Goal: Task Accomplishment & Management: Use online tool/utility

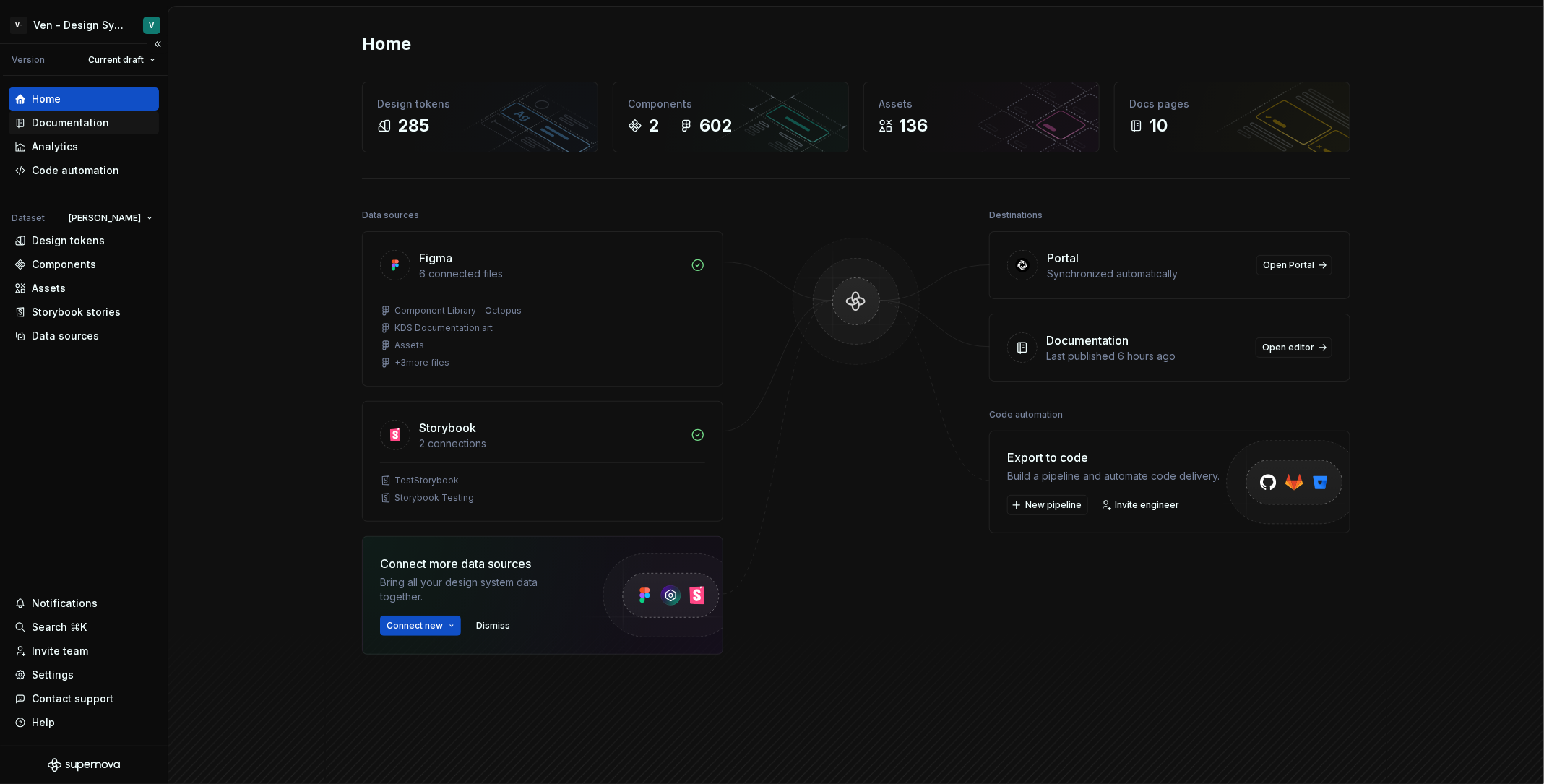
click at [78, 112] on div "Documentation" at bounding box center [84, 123] width 150 height 23
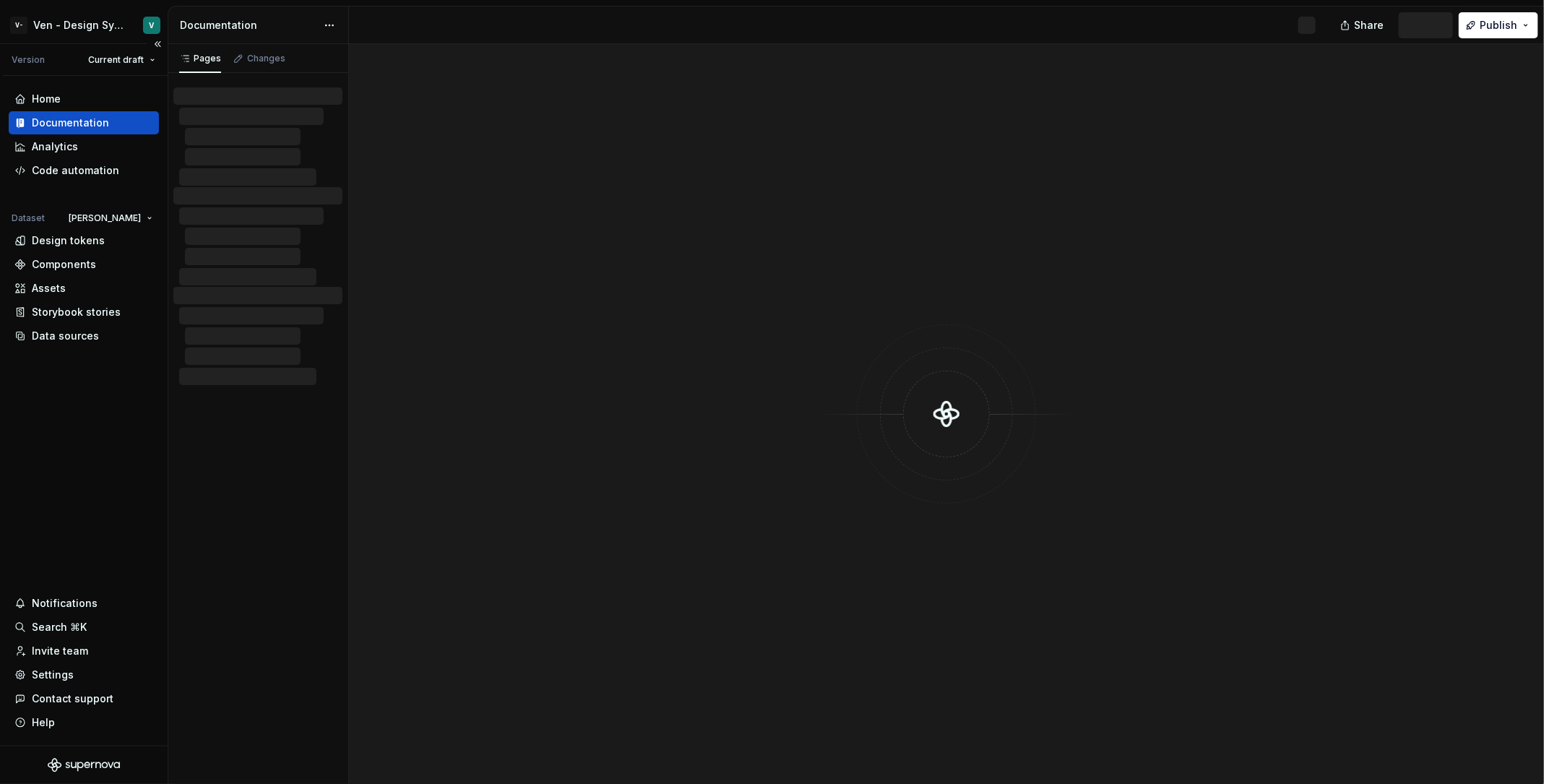
click at [86, 114] on div "Documentation" at bounding box center [84, 123] width 150 height 23
click at [559, 262] on div at bounding box center [946, 414] width 1195 height 740
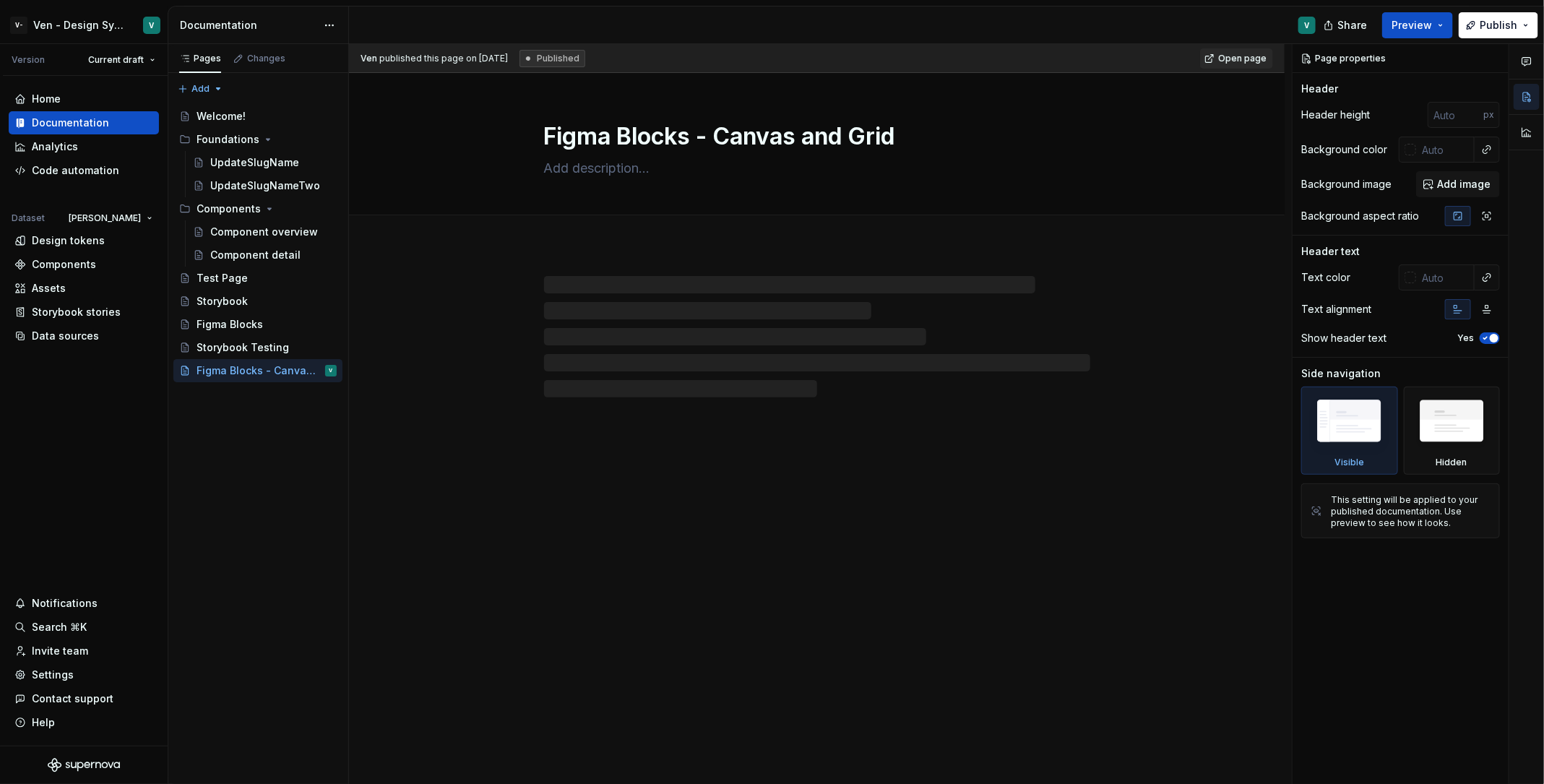
type textarea "*"
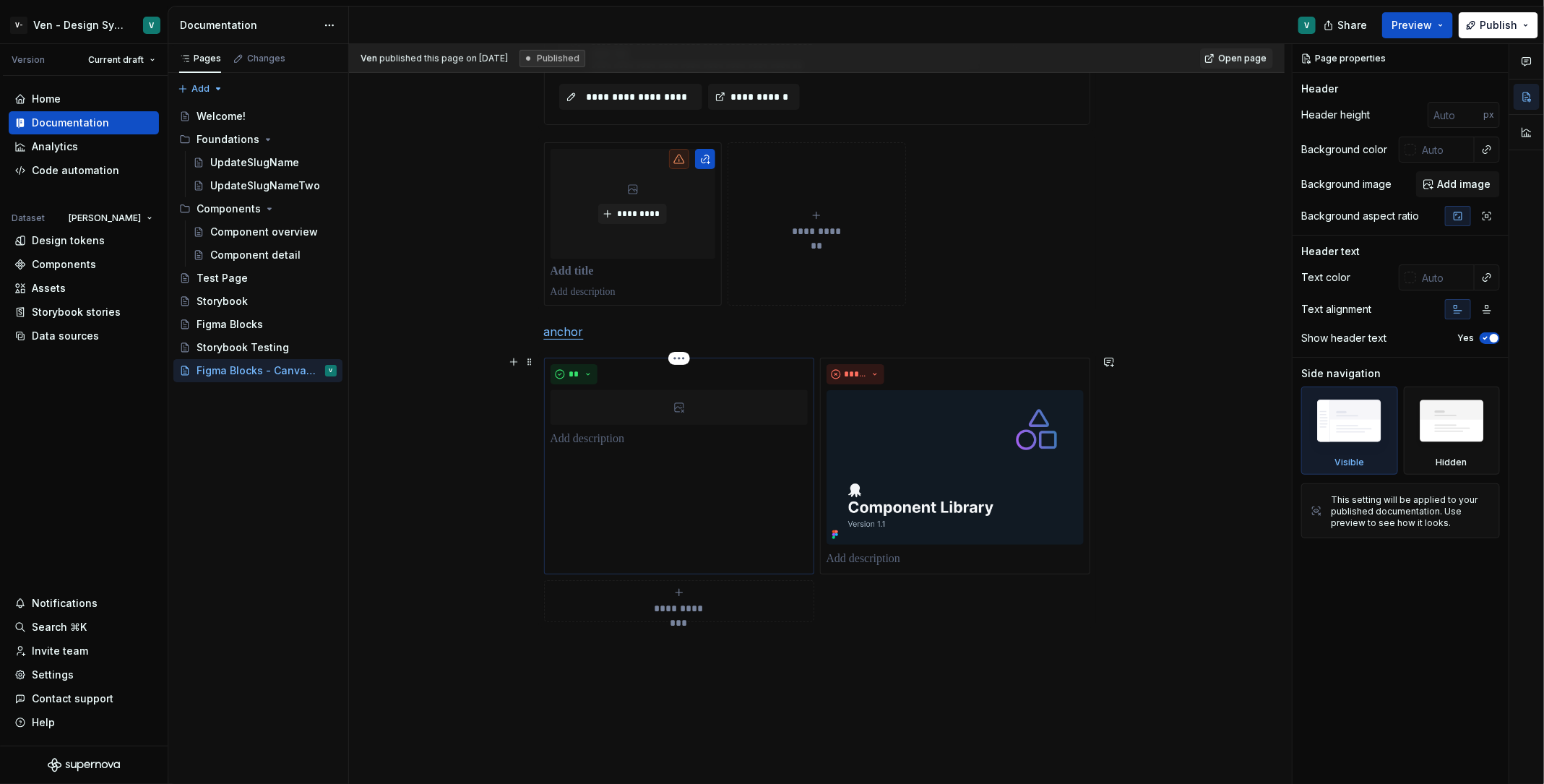
scroll to position [996, 0]
click at [649, 677] on div "**********" at bounding box center [817, 79] width 936 height 1657
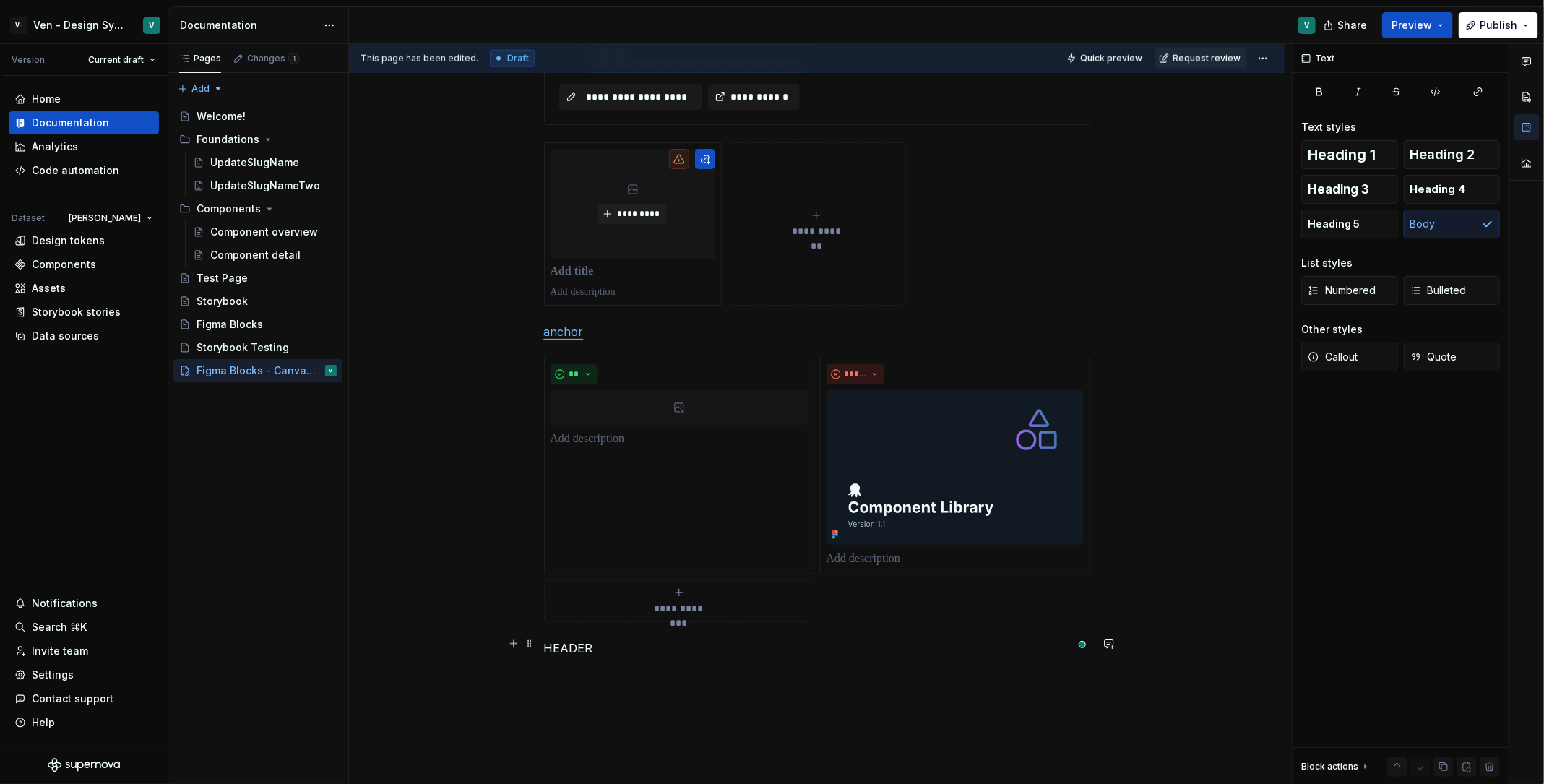
click at [579, 639] on p "HEADER" at bounding box center [817, 647] width 546 height 17
click at [633, 615] on button "button" at bounding box center [638, 616] width 20 height 20
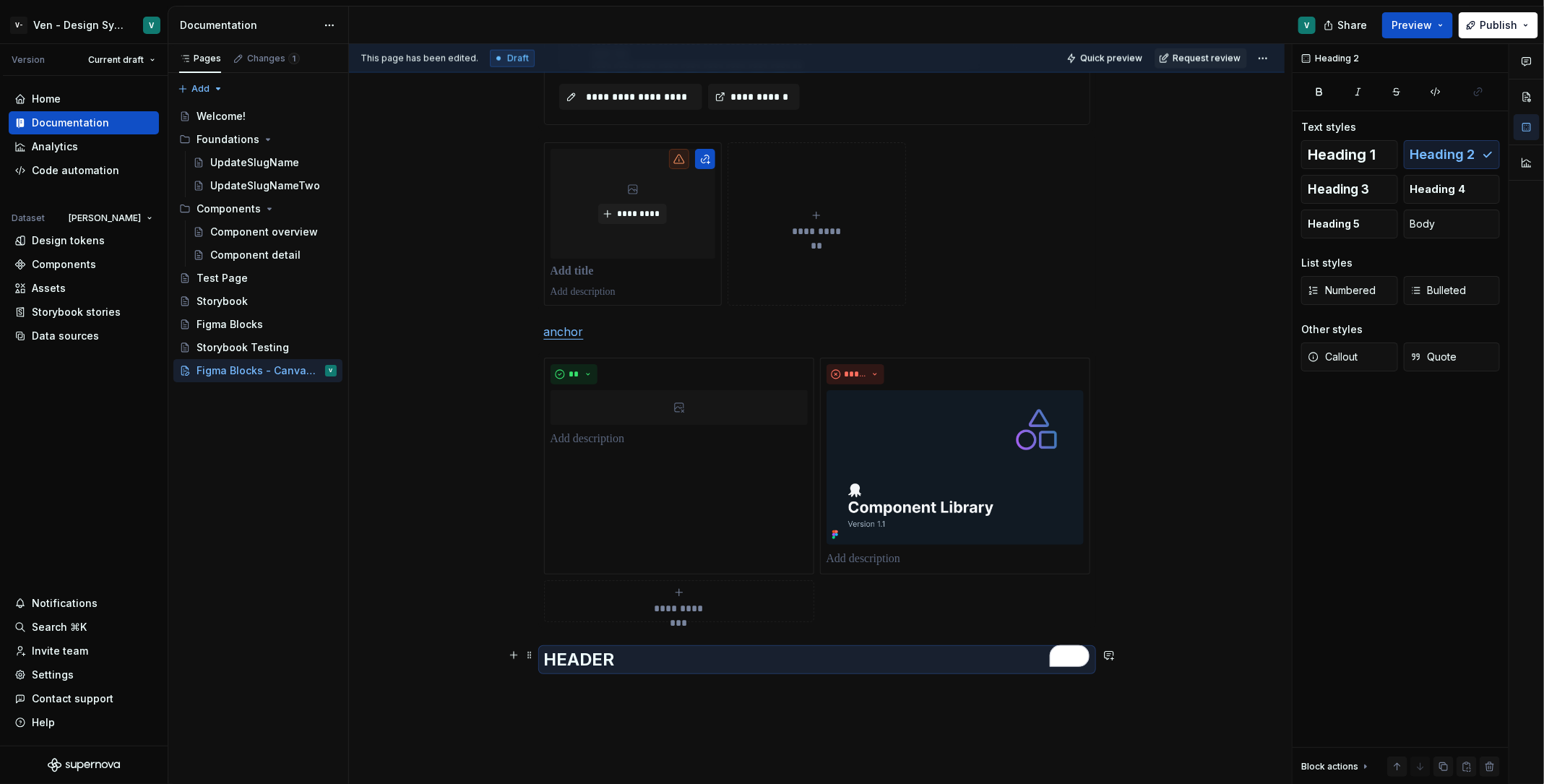
click at [625, 667] on h2 "HEADER" at bounding box center [817, 659] width 546 height 23
click at [560, 658] on h2 "HEADER" at bounding box center [817, 659] width 546 height 23
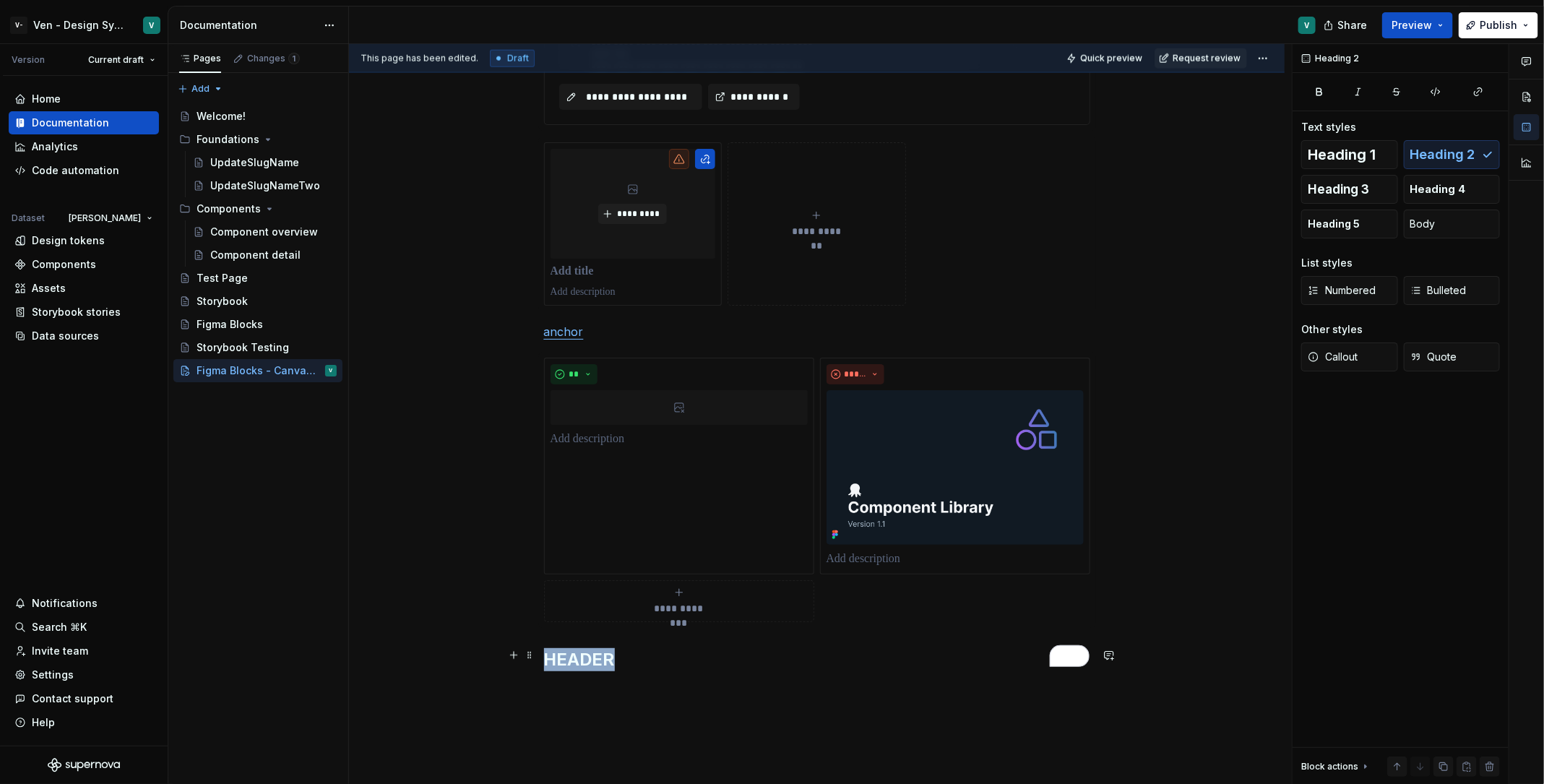
click at [560, 658] on h2 "HEADER" at bounding box center [817, 659] width 546 height 23
click at [902, 625] on button "button" at bounding box center [905, 624] width 20 height 20
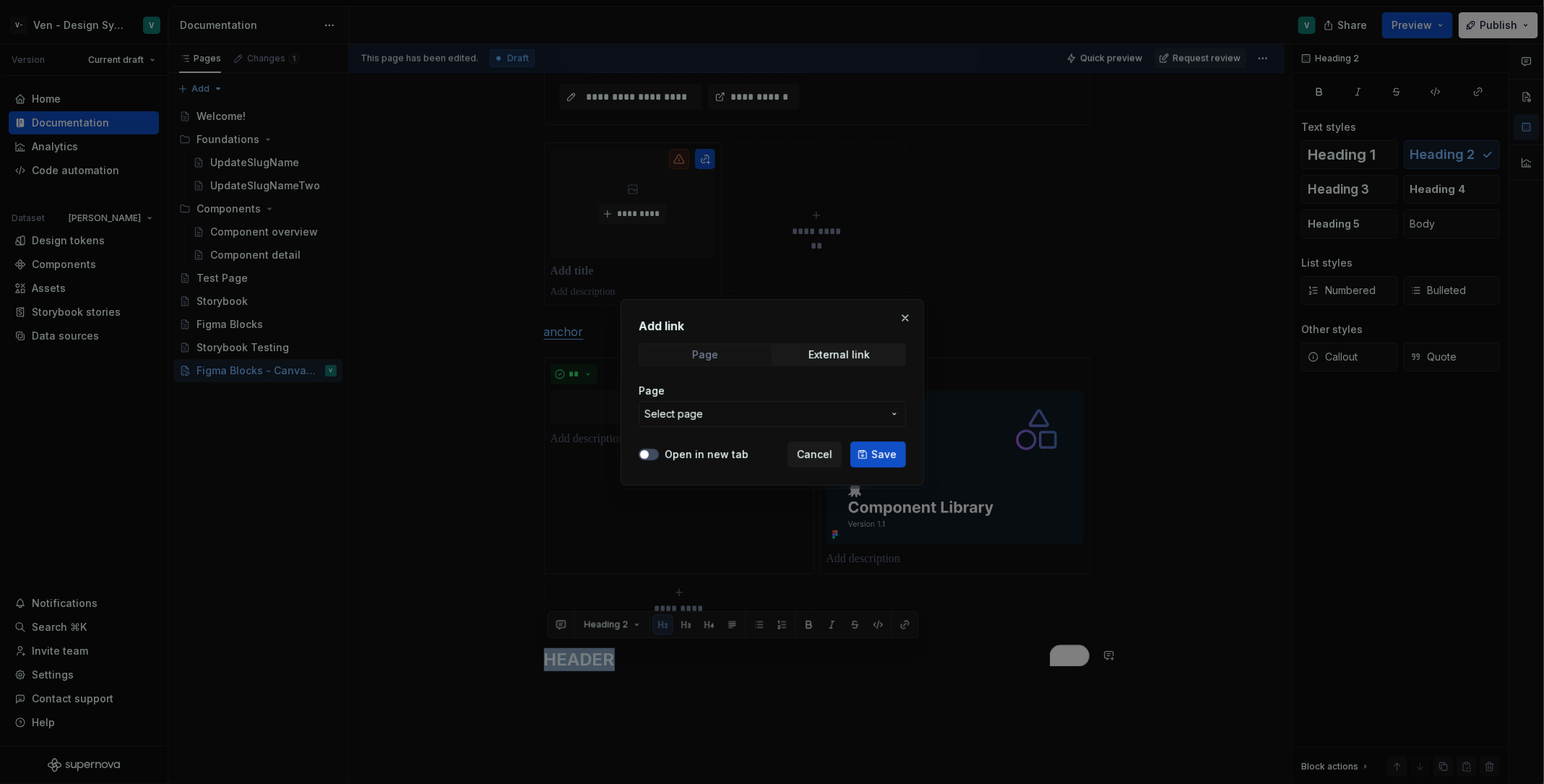
click at [722, 357] on span "Page" at bounding box center [705, 354] width 131 height 20
click at [738, 423] on button "Select page" at bounding box center [772, 414] width 268 height 26
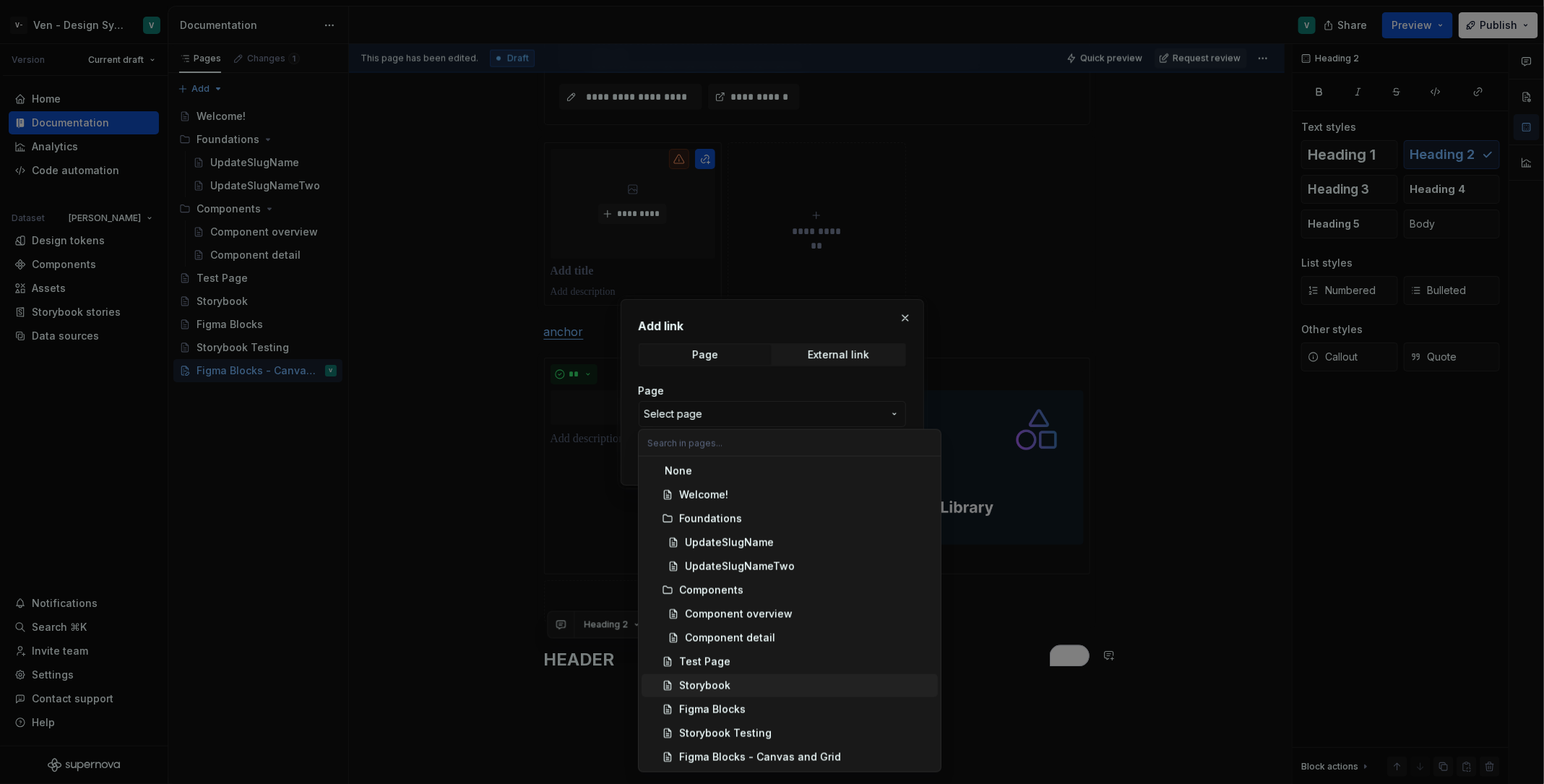
click at [582, 681] on div at bounding box center [772, 392] width 1544 height 784
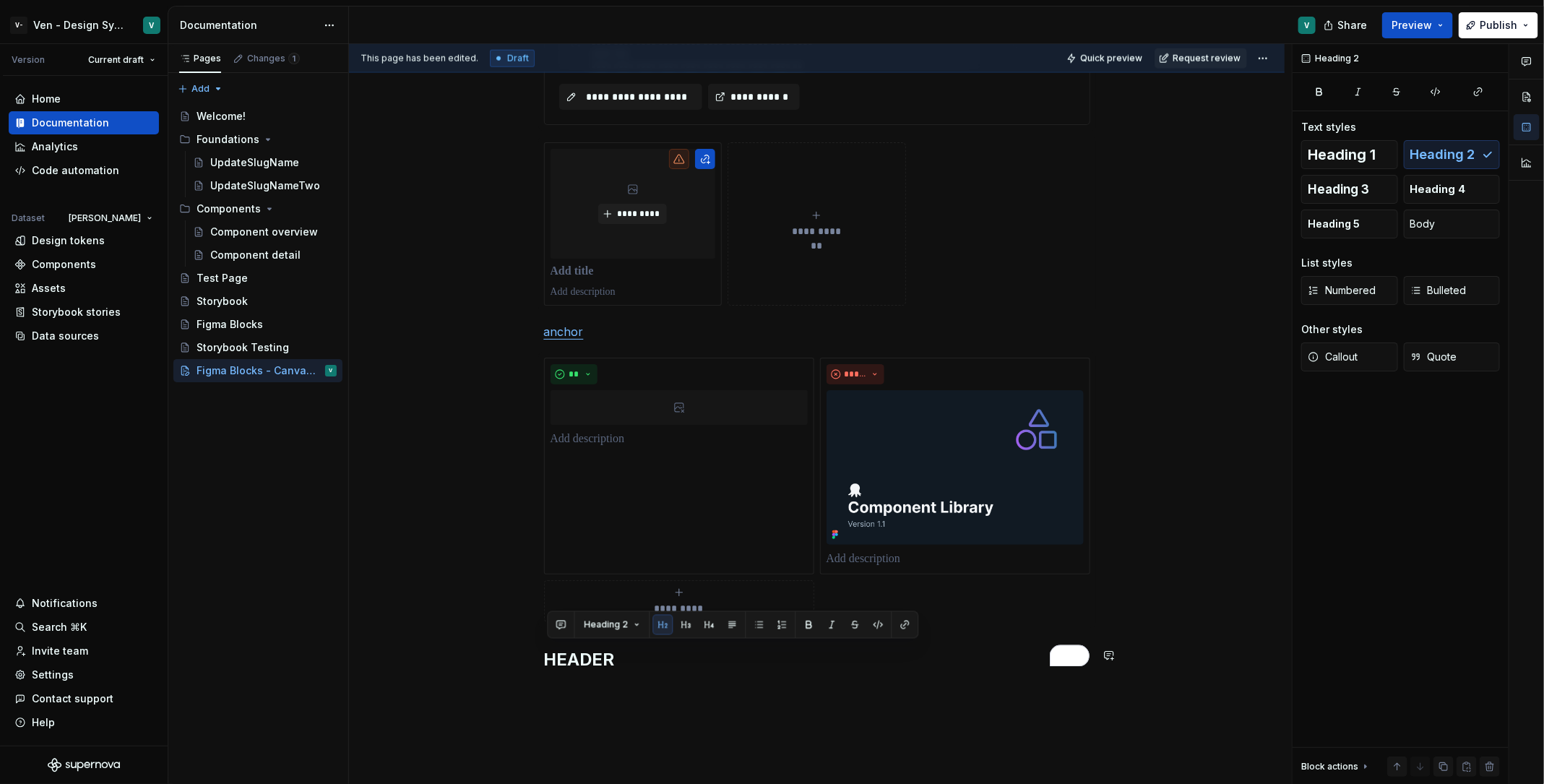
click at [675, 661] on h2 "HEADER" at bounding box center [817, 659] width 546 height 23
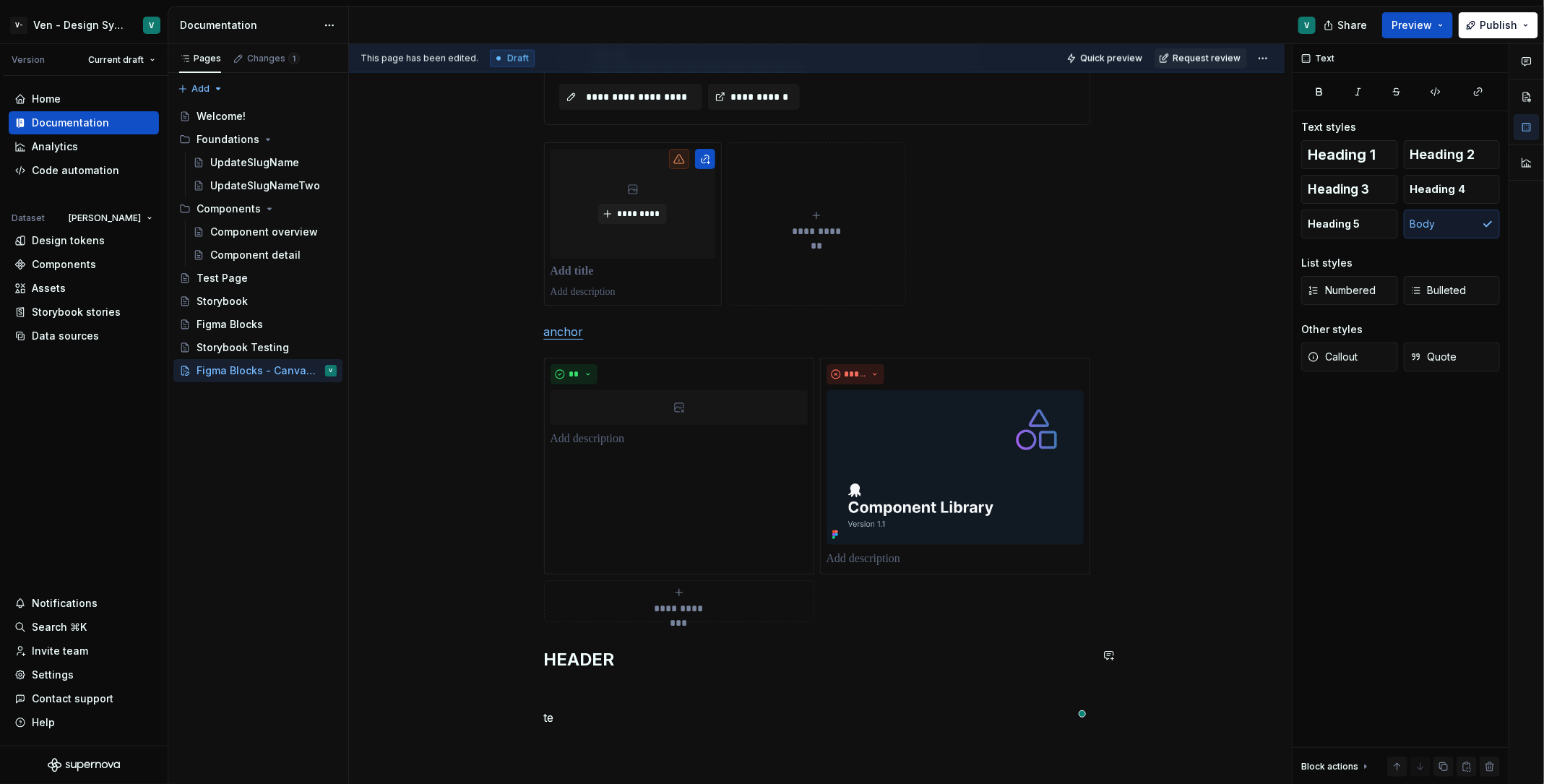
scroll to position [1003, 0]
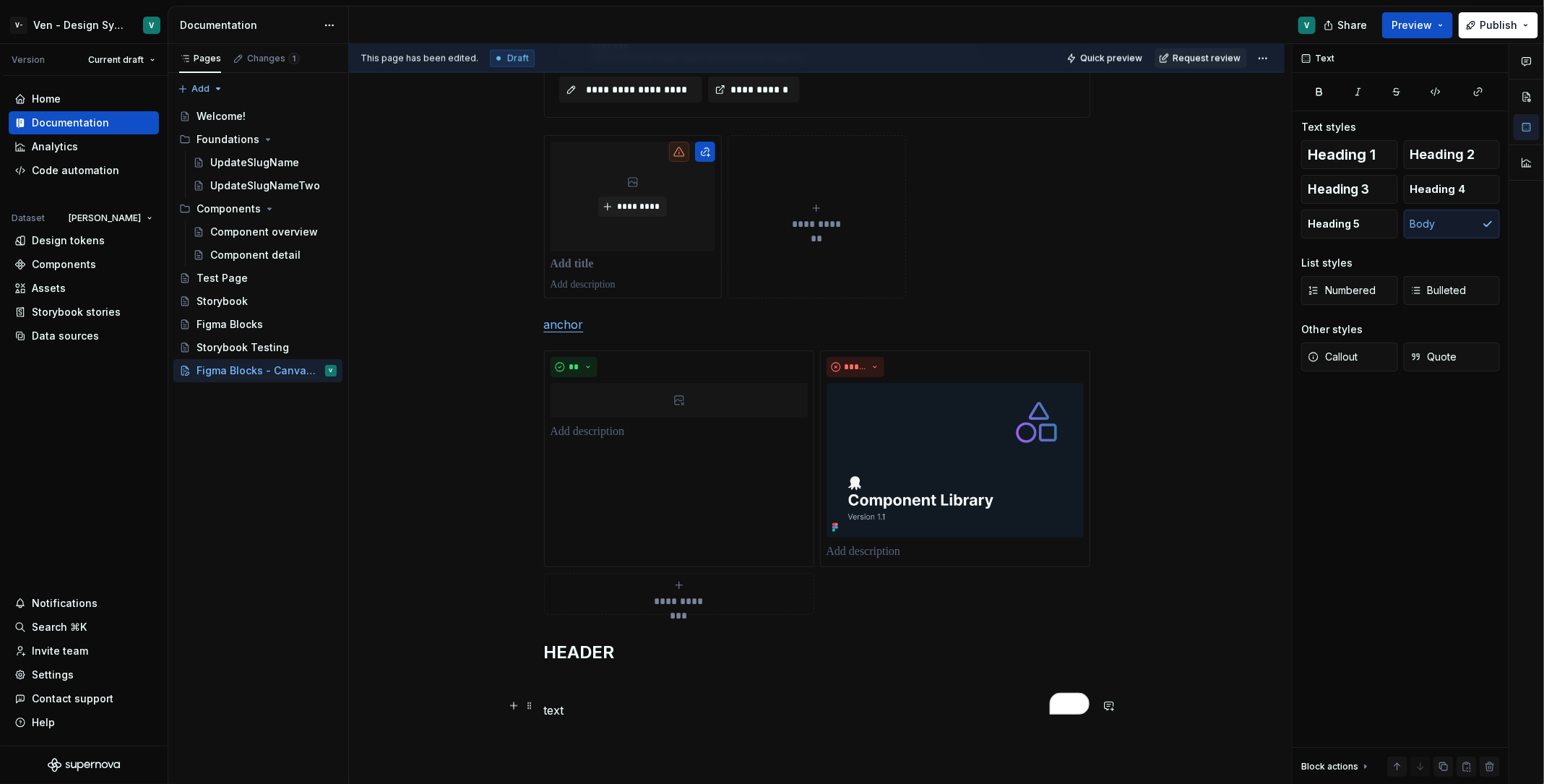
click at [563, 701] on p "text" at bounding box center [817, 709] width 546 height 17
click at [874, 679] on button "button" at bounding box center [880, 678] width 20 height 20
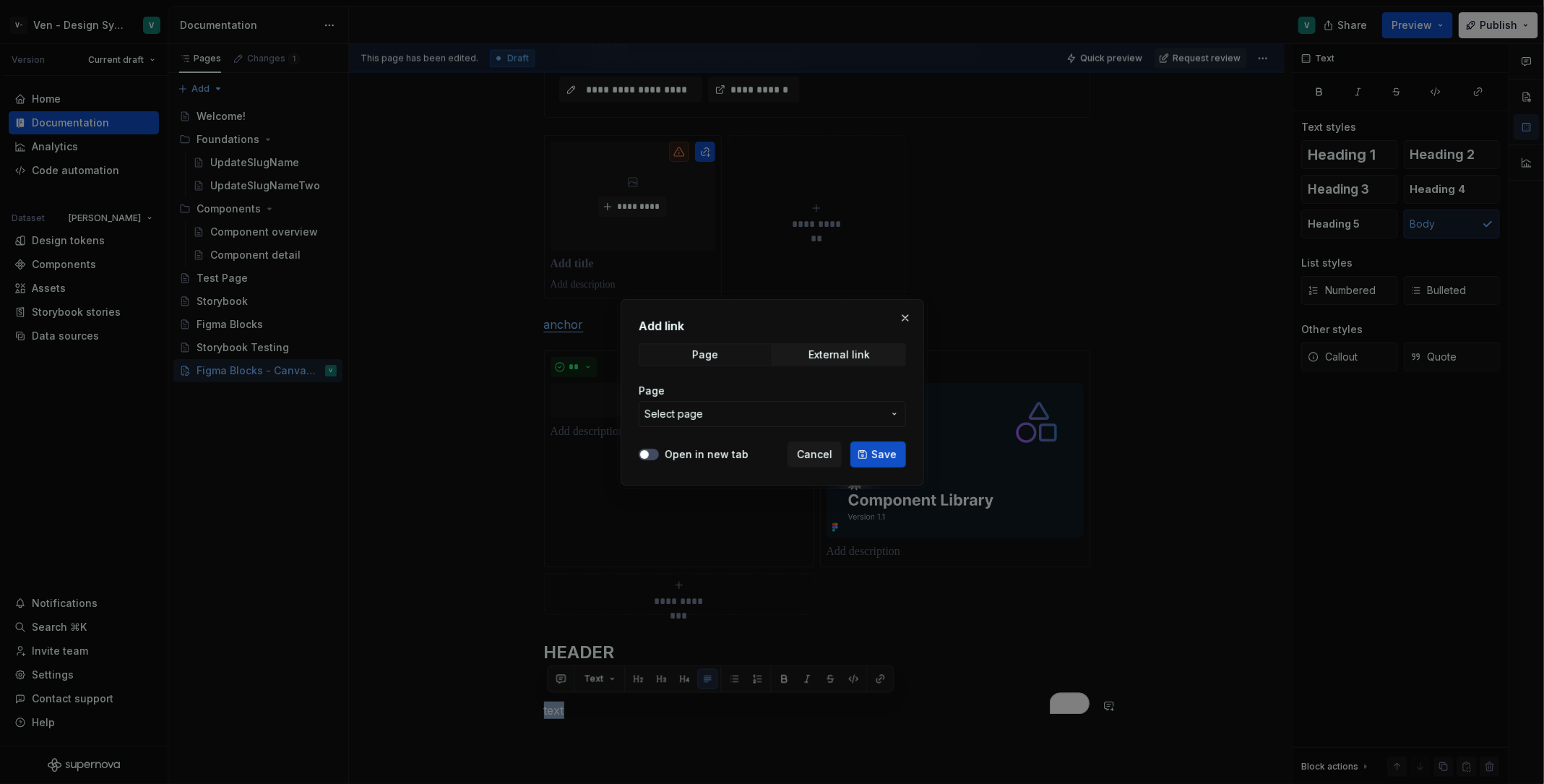
click at [735, 400] on div "Page Select page" at bounding box center [772, 405] width 268 height 44
click at [738, 403] on button "Select page" at bounding box center [772, 414] width 268 height 26
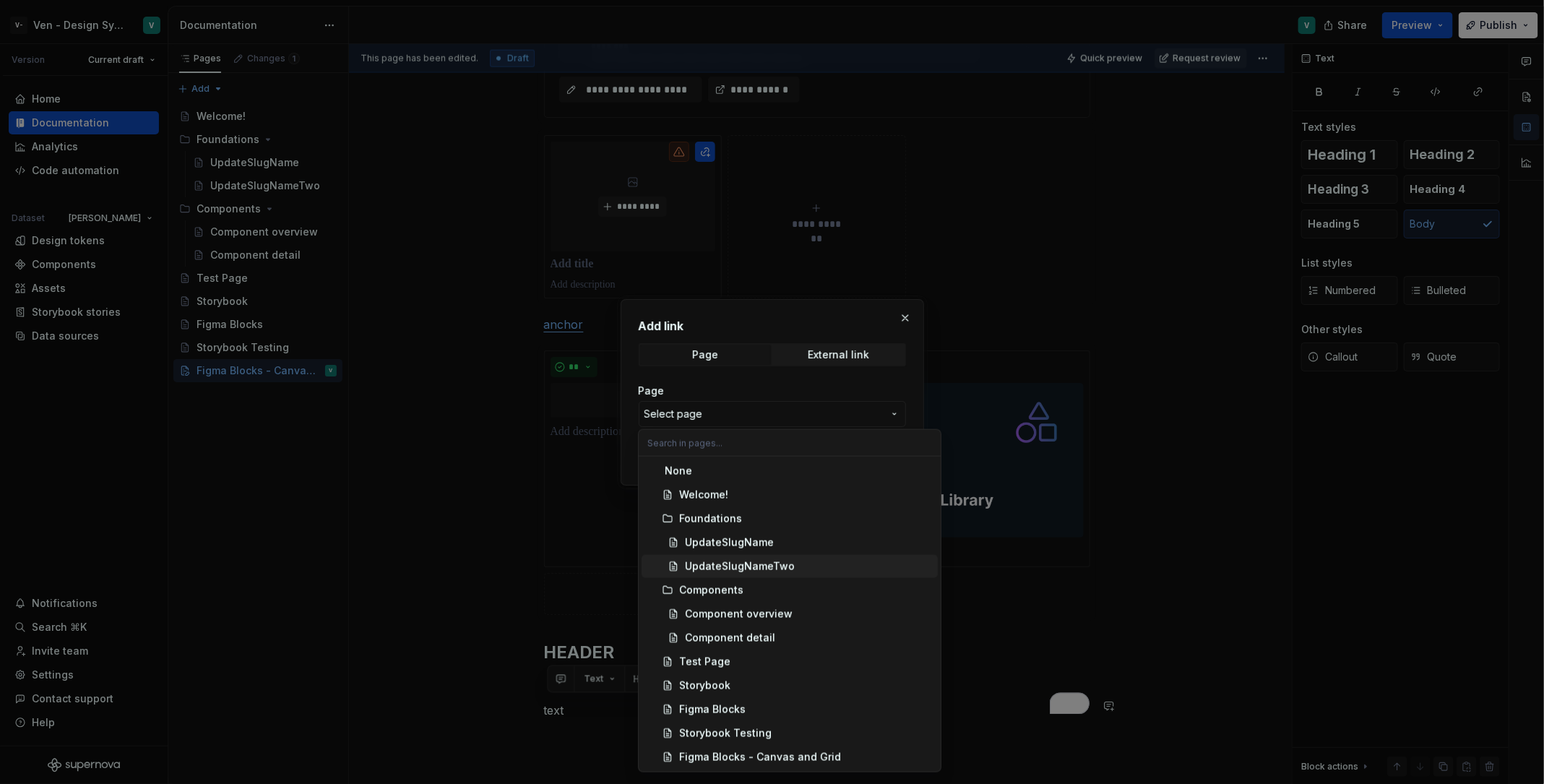
click at [560, 512] on div at bounding box center [772, 392] width 1544 height 784
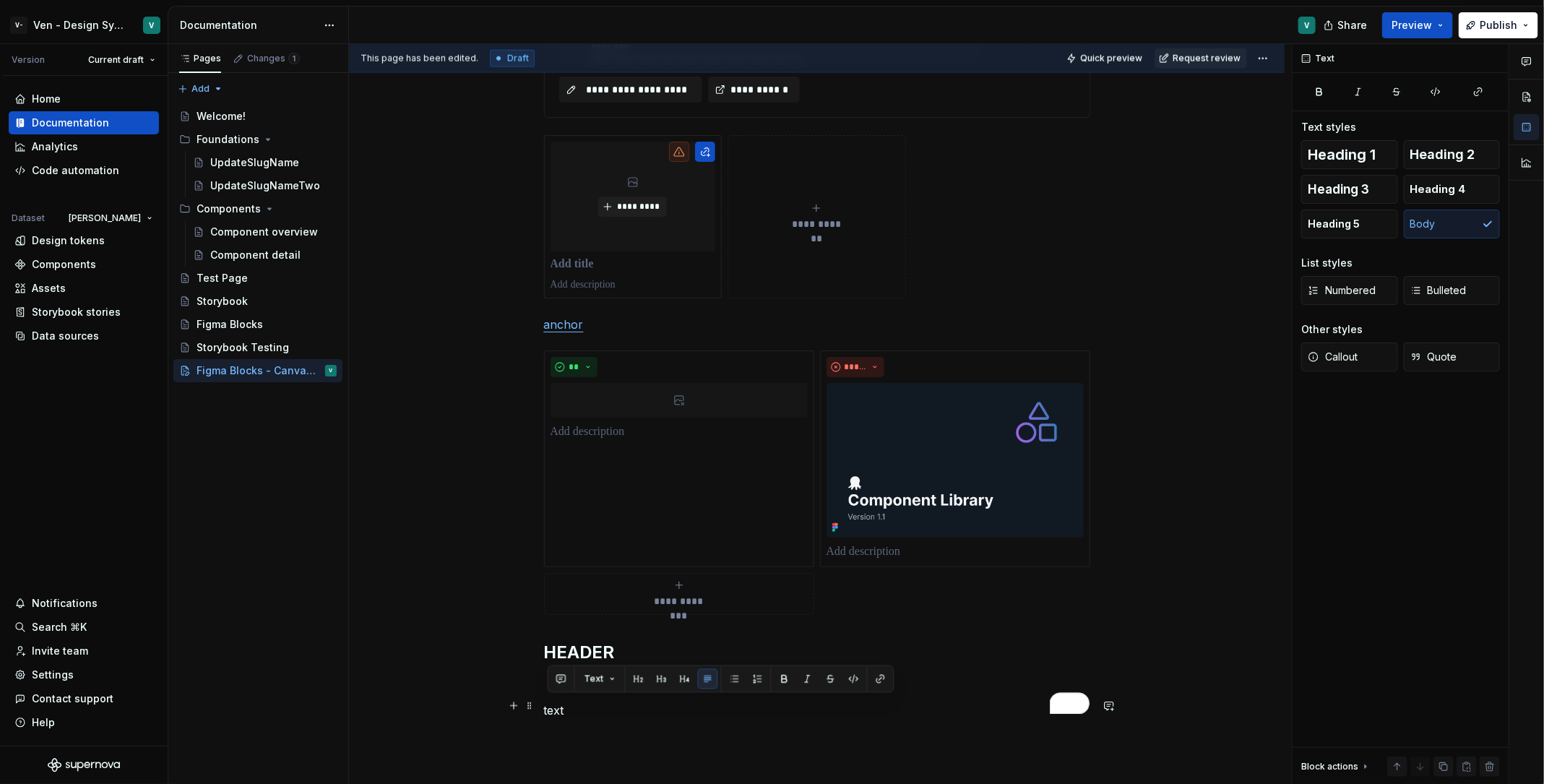
click at [563, 705] on p "text" at bounding box center [817, 709] width 546 height 17
click at [877, 677] on button "button" at bounding box center [880, 678] width 20 height 20
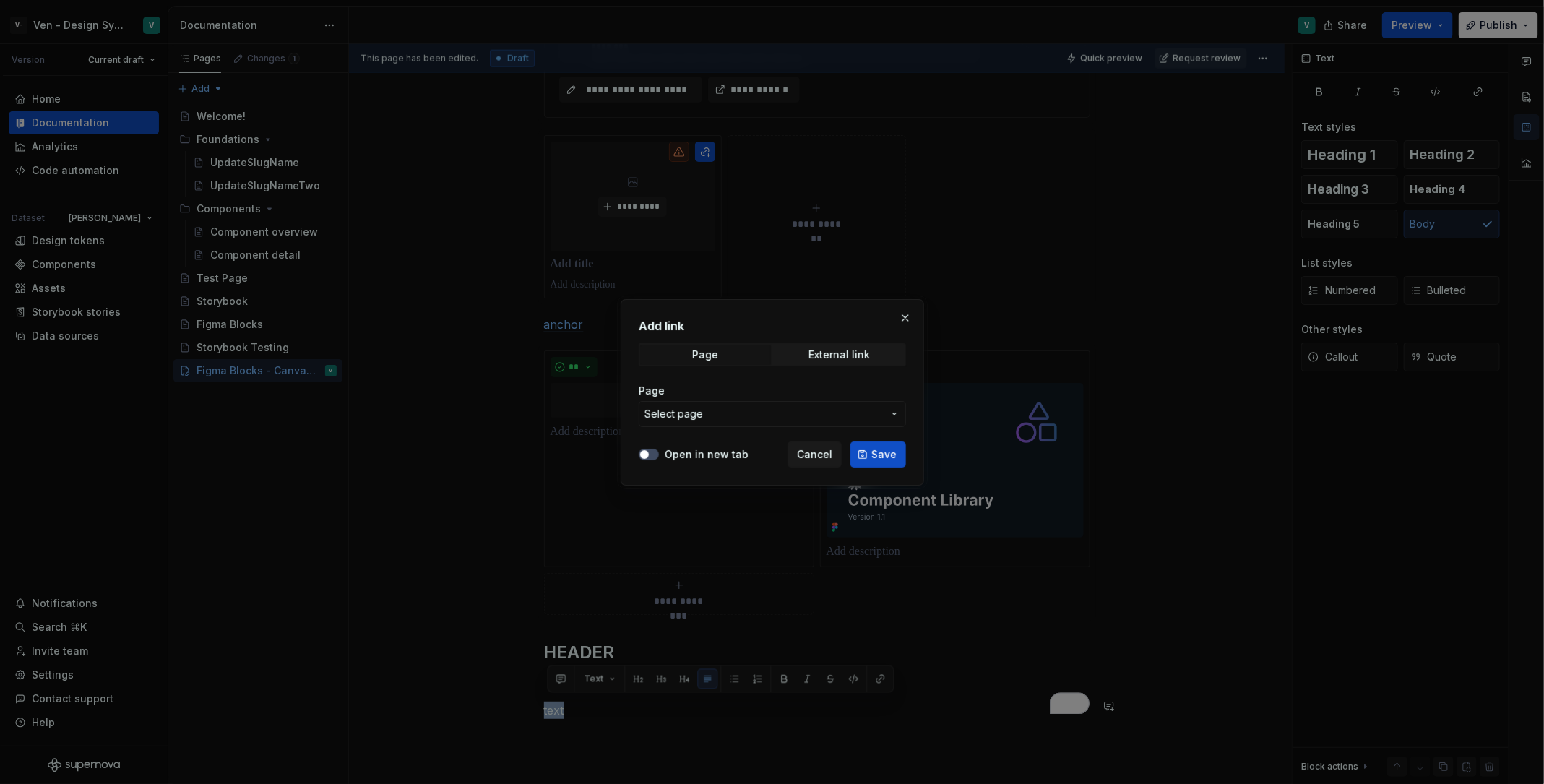
click at [786, 412] on span "Select page" at bounding box center [764, 414] width 239 height 15
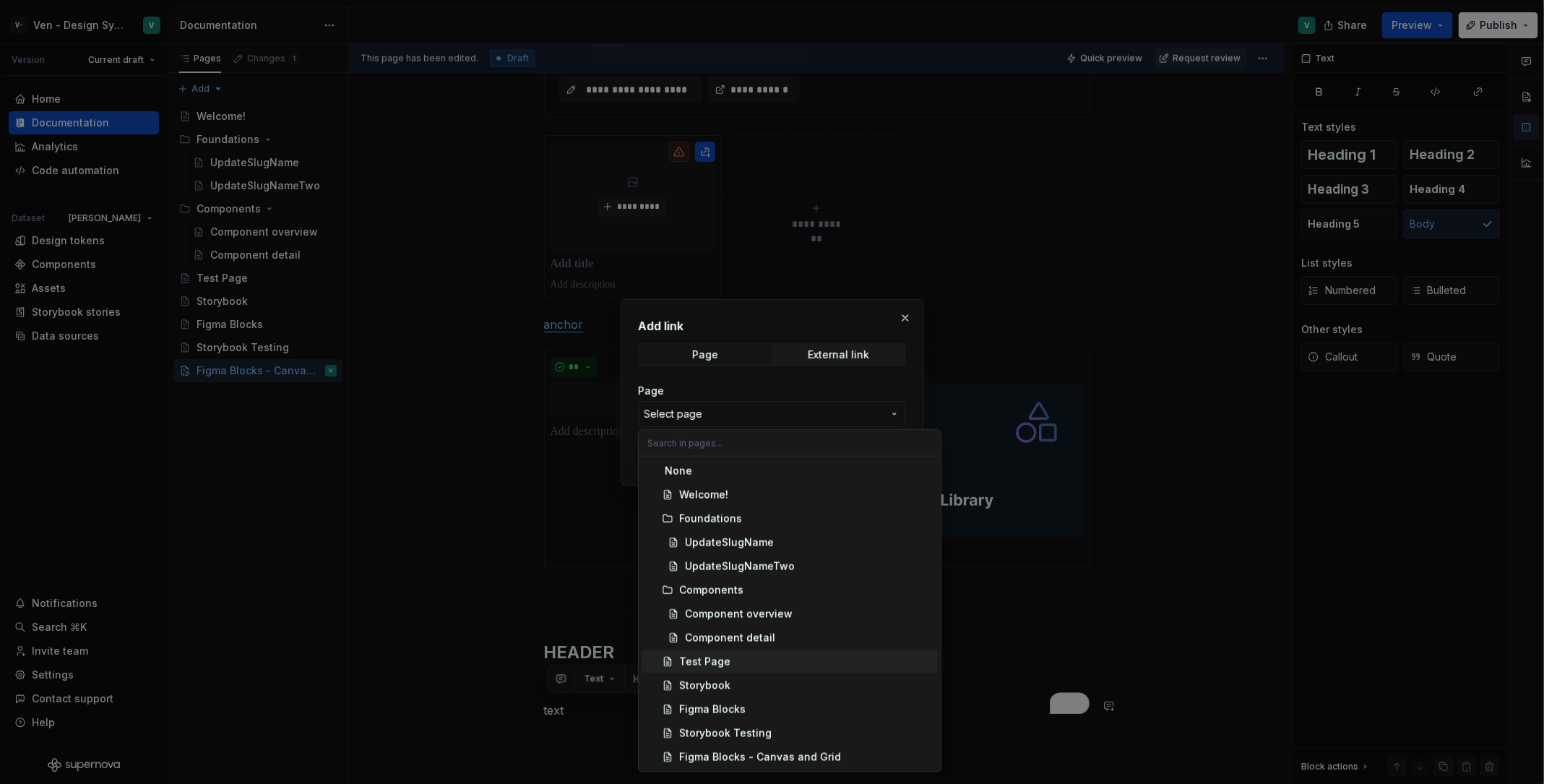
click at [741, 358] on div "Add link Page External link Page Select page Open in new tab Cancel Save" at bounding box center [772, 392] width 1544 height 784
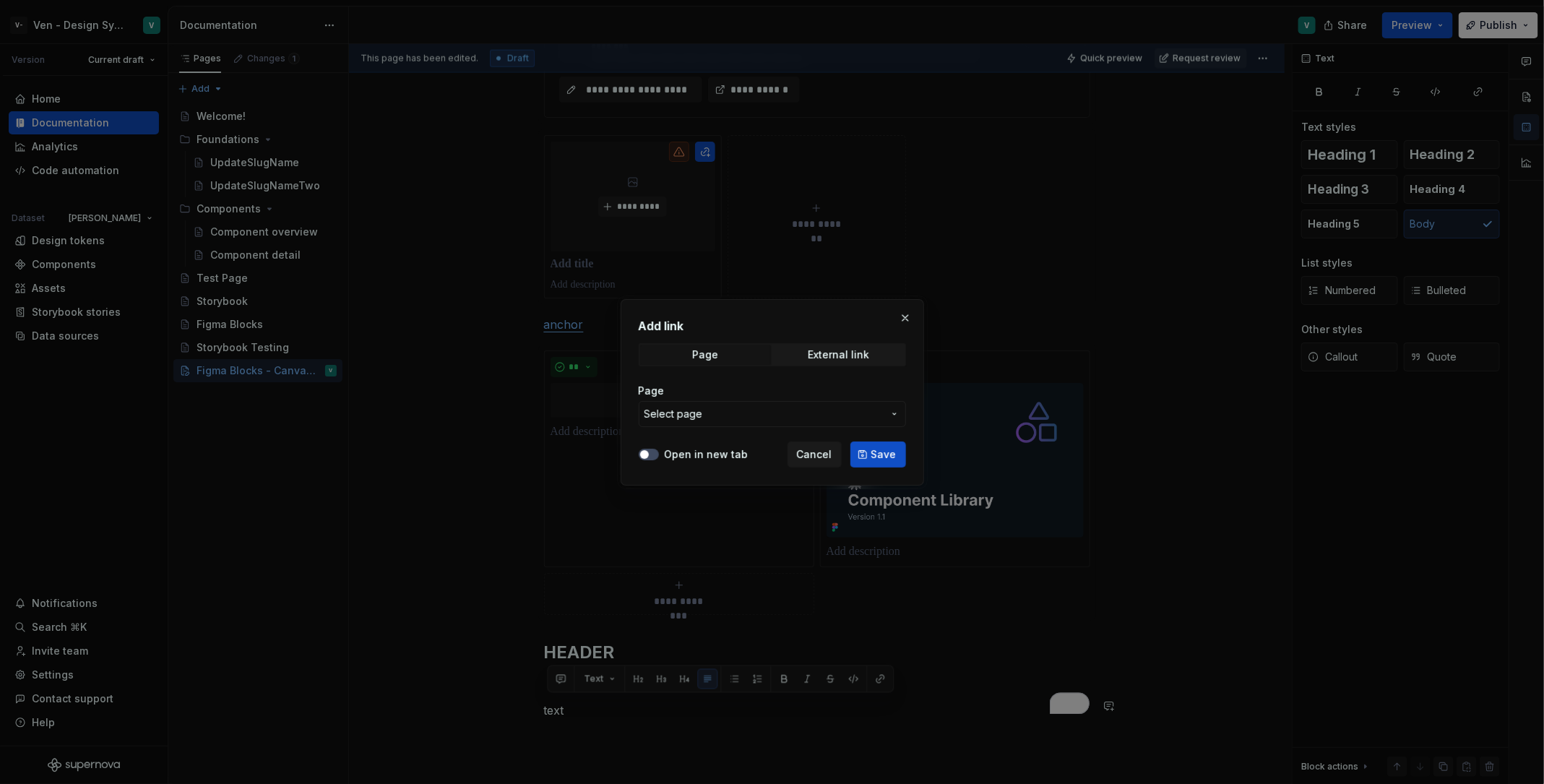
click at [741, 358] on span "Page" at bounding box center [705, 354] width 131 height 20
click at [654, 452] on button "Open in new tab" at bounding box center [648, 454] width 20 height 12
click at [724, 415] on span "Select page" at bounding box center [764, 414] width 239 height 15
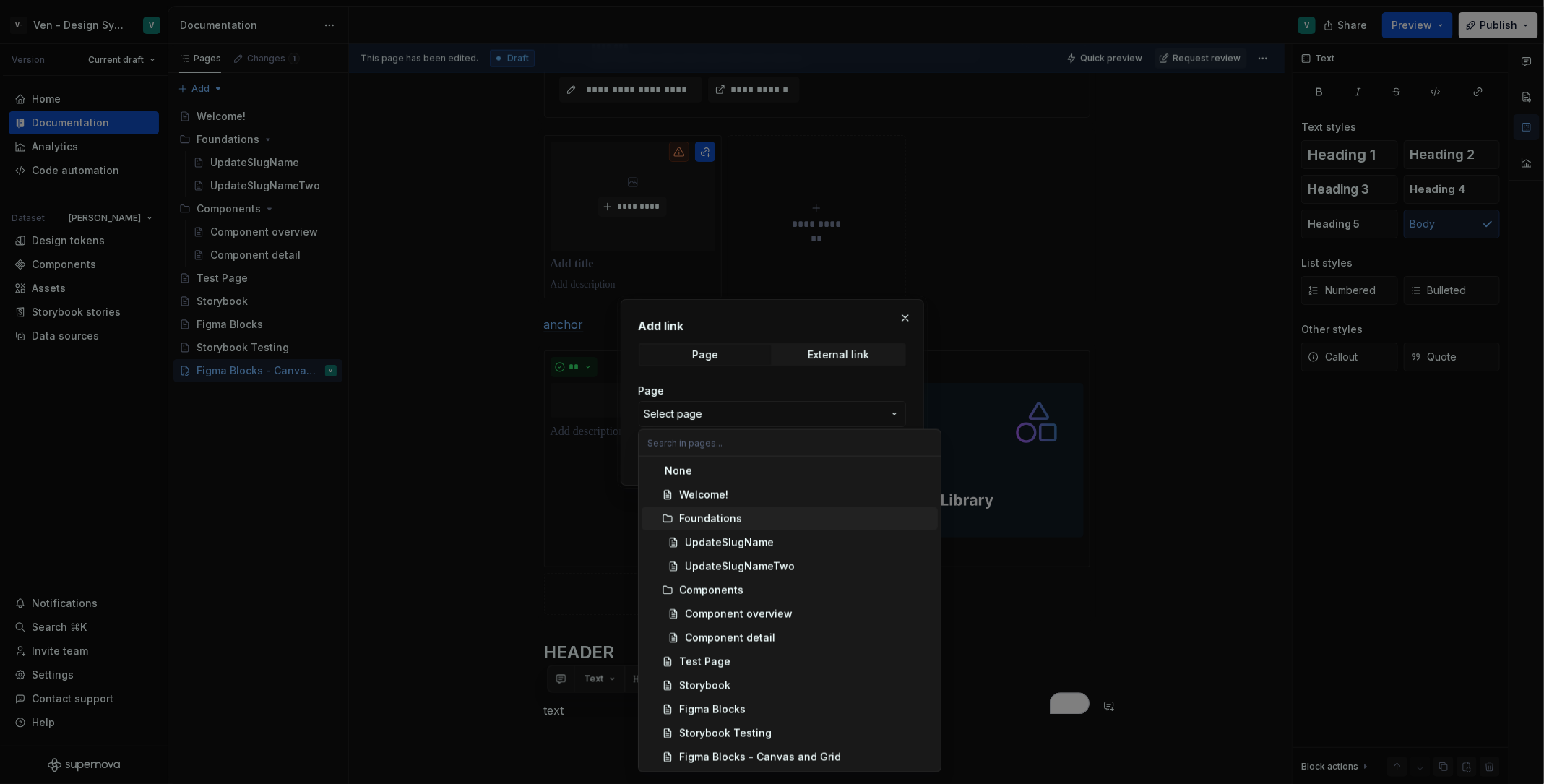
click at [578, 637] on div at bounding box center [772, 392] width 1544 height 784
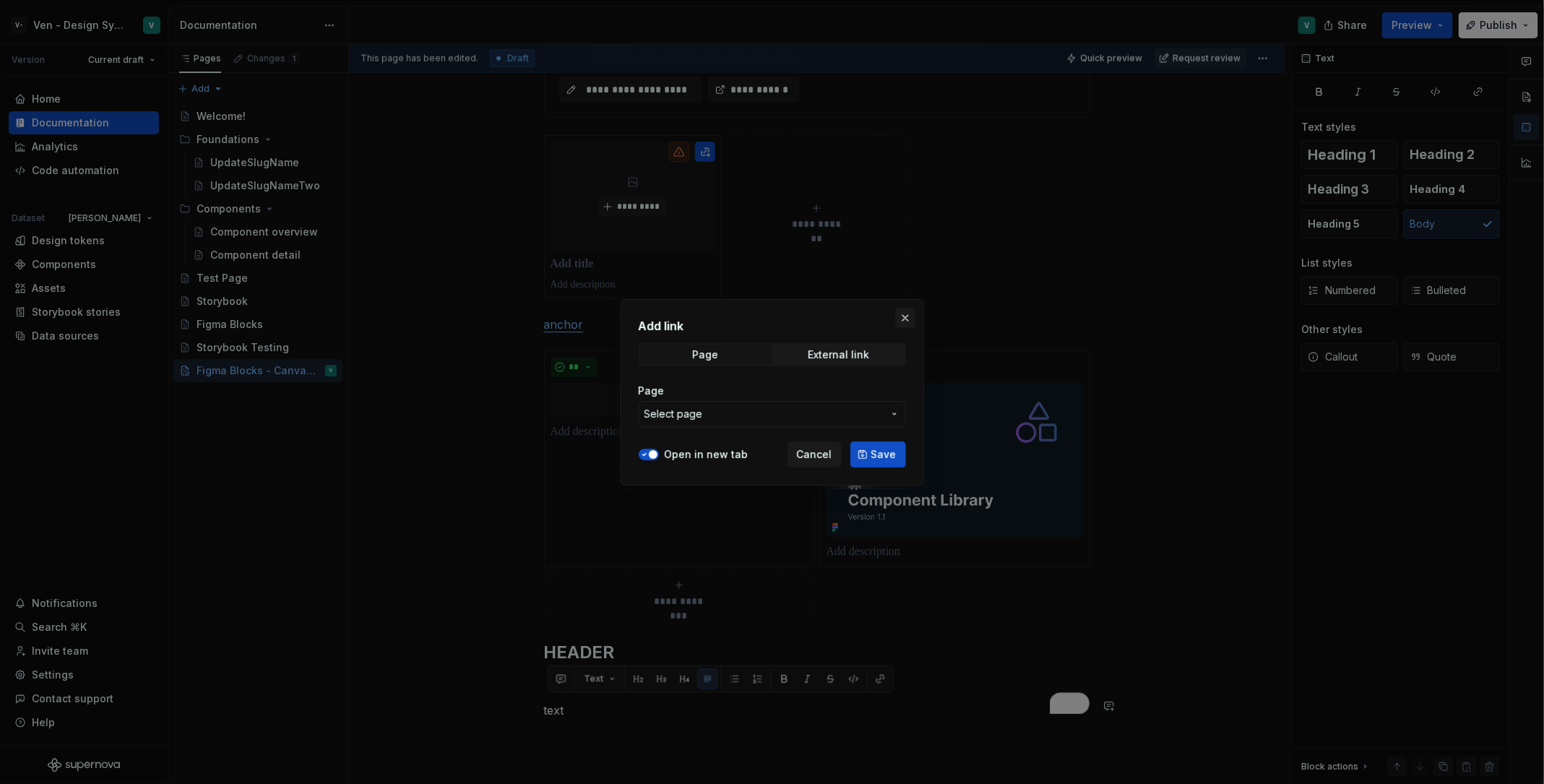
click at [905, 318] on button "button" at bounding box center [905, 317] width 20 height 20
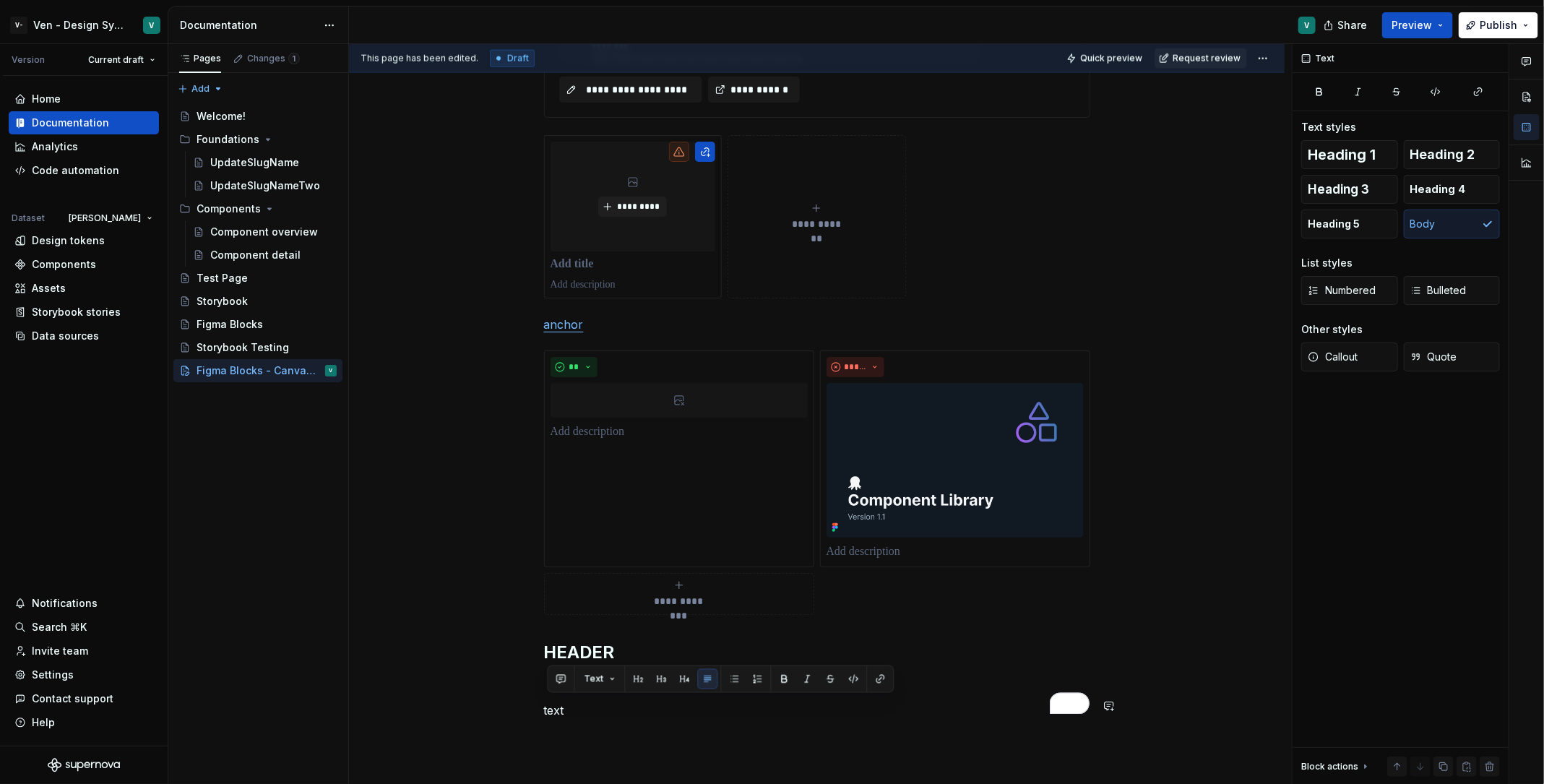
click at [650, 740] on div "**********" at bounding box center [817, 107] width 936 height 1727
click at [585, 650] on h2 "HEADER" at bounding box center [817, 652] width 546 height 23
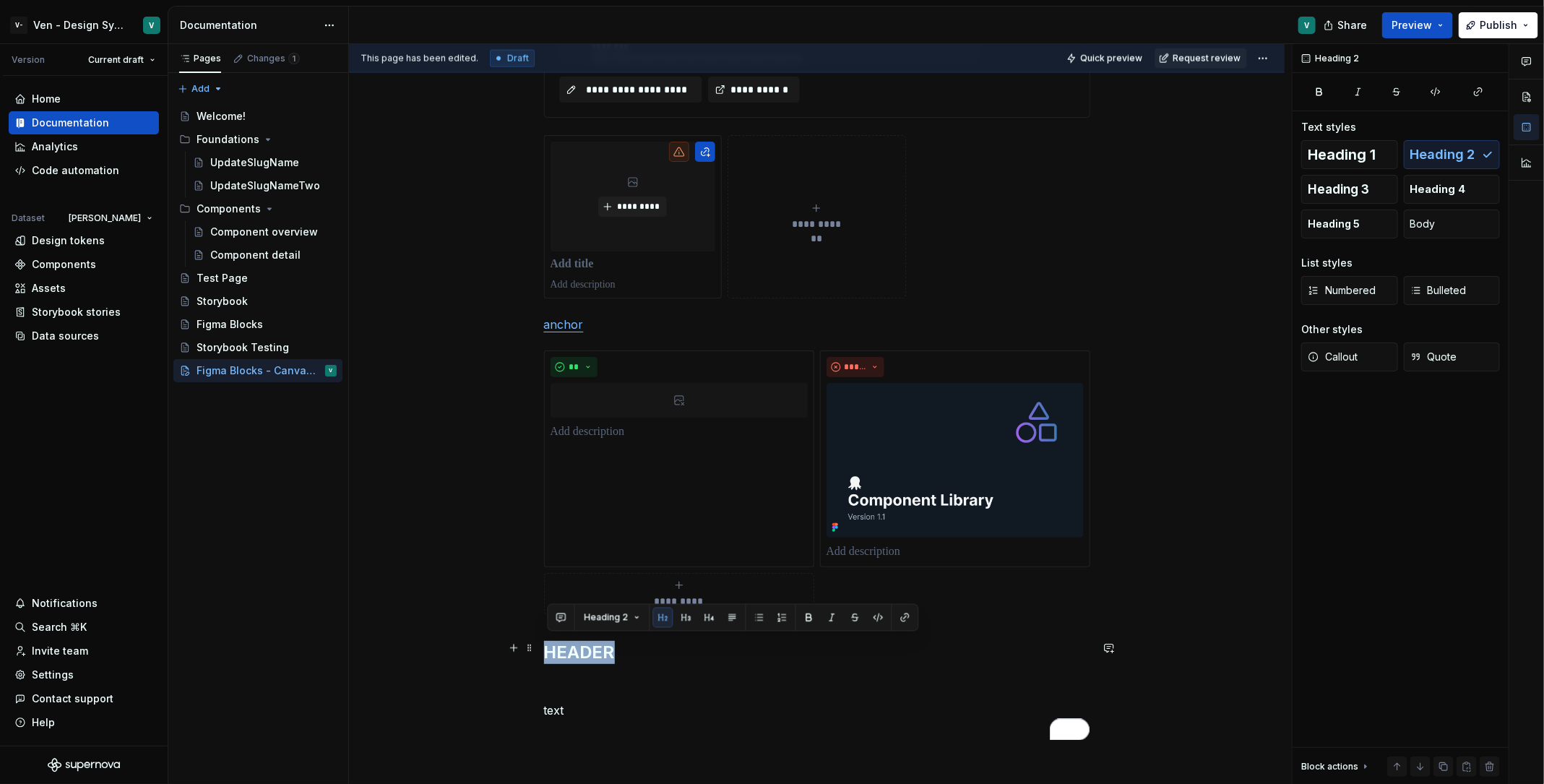
click at [585, 650] on h2 "HEADER" at bounding box center [817, 652] width 546 height 23
click at [670, 689] on div "**********" at bounding box center [817, 11] width 546 height 1466
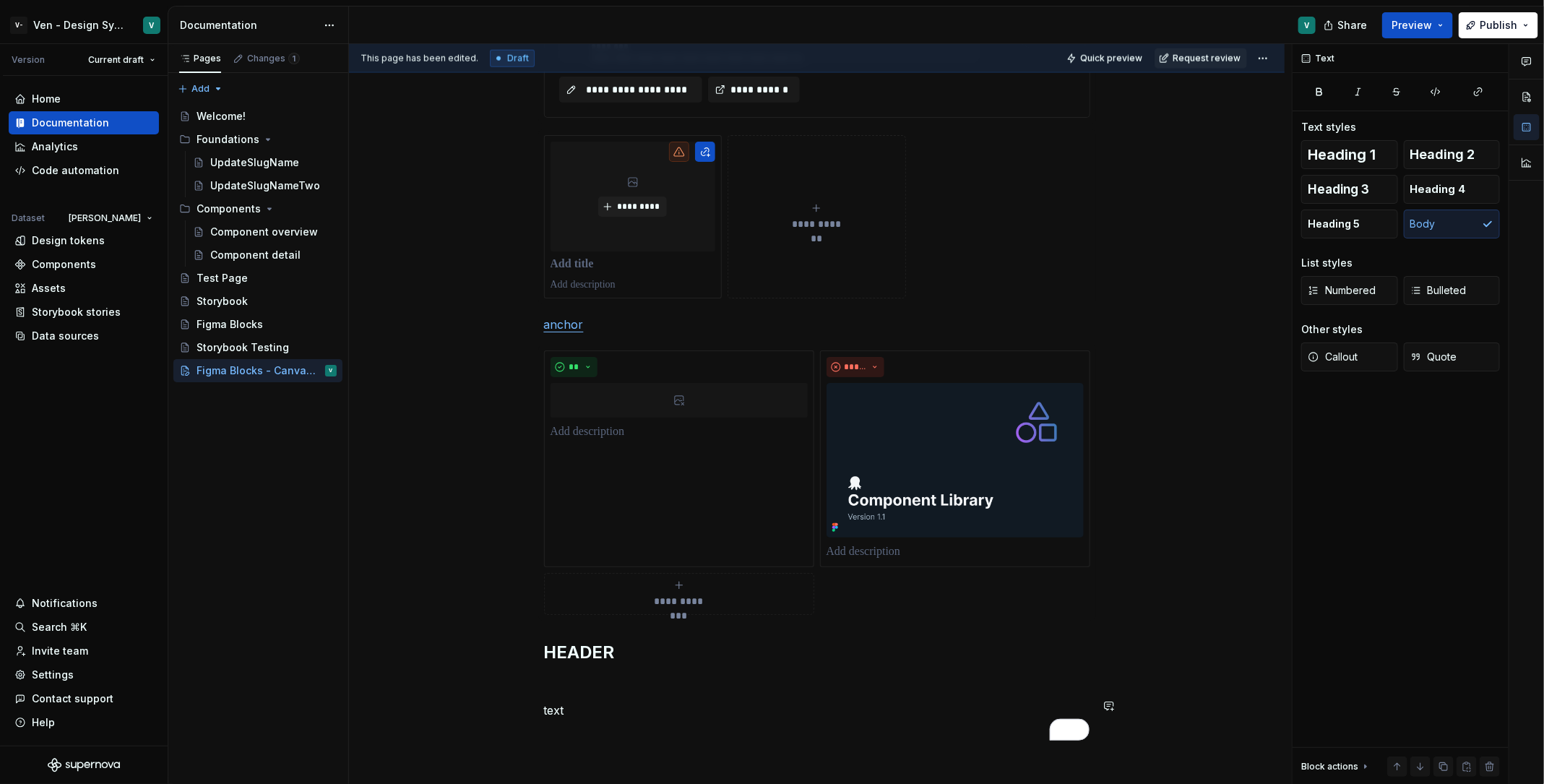
click at [670, 689] on div "**********" at bounding box center [817, 11] width 546 height 1466
click at [649, 708] on p "text" at bounding box center [817, 709] width 546 height 17
click at [670, 708] on p "text" at bounding box center [817, 709] width 546 height 17
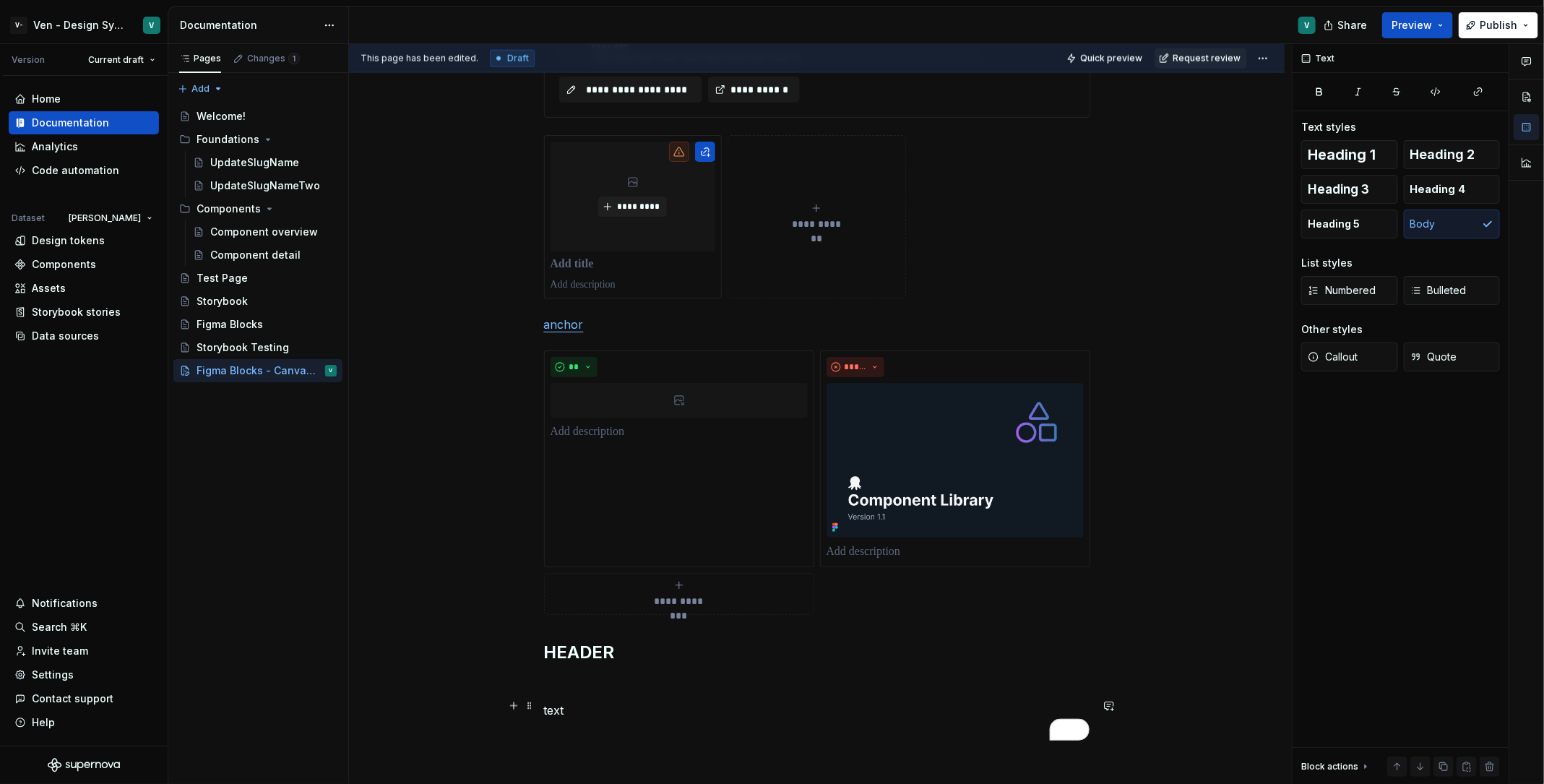
click at [670, 708] on p "text" at bounding box center [817, 709] width 546 height 17
click at [880, 679] on button "button" at bounding box center [880, 678] width 20 height 20
click at [82, 31] on html "V- Ven - Design System Test V Version Current draft Home Documentation Analytic…" at bounding box center [772, 392] width 1544 height 784
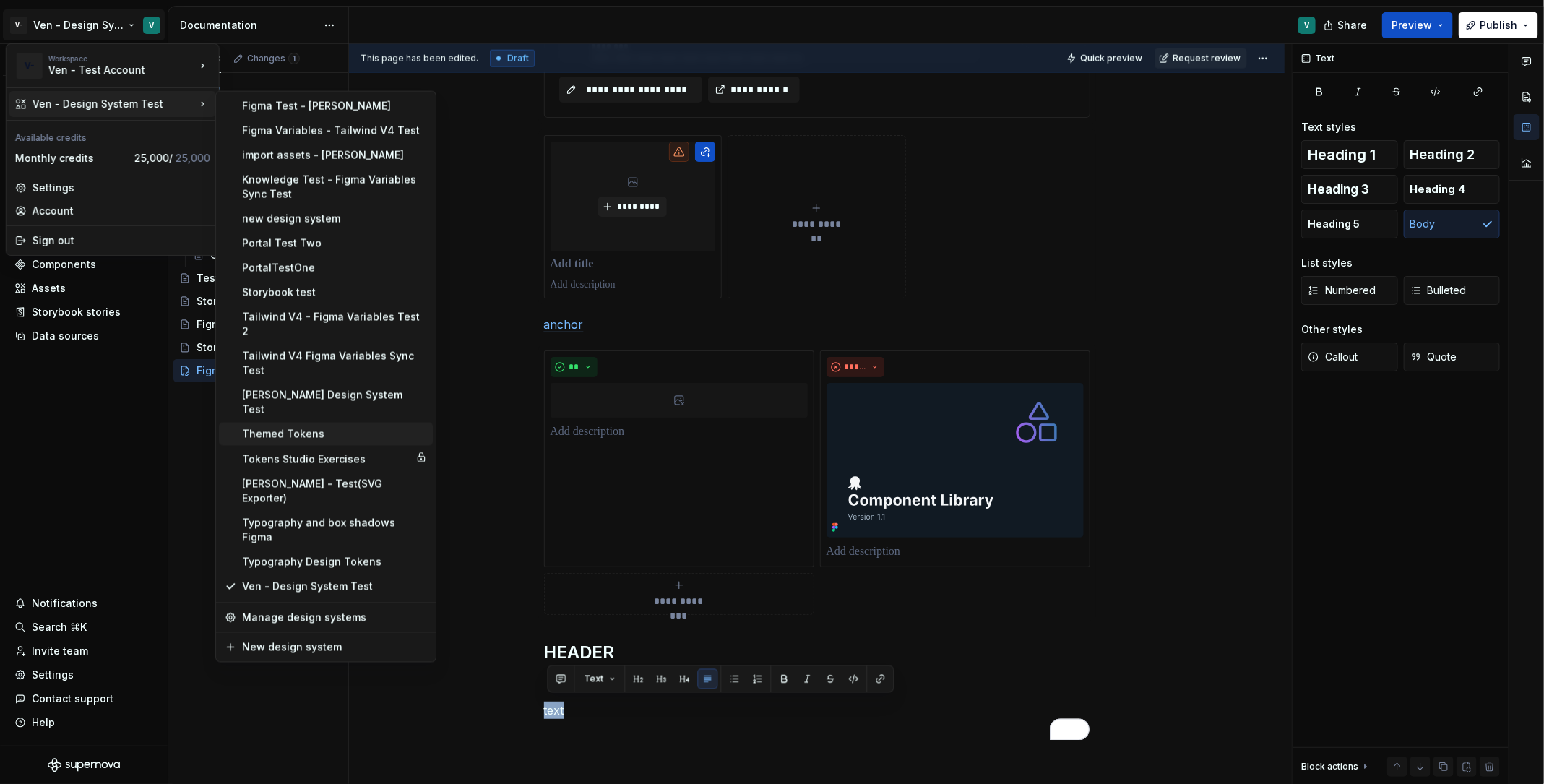
type textarea "*"
click at [358, 640] on div "New design system" at bounding box center [334, 647] width 185 height 15
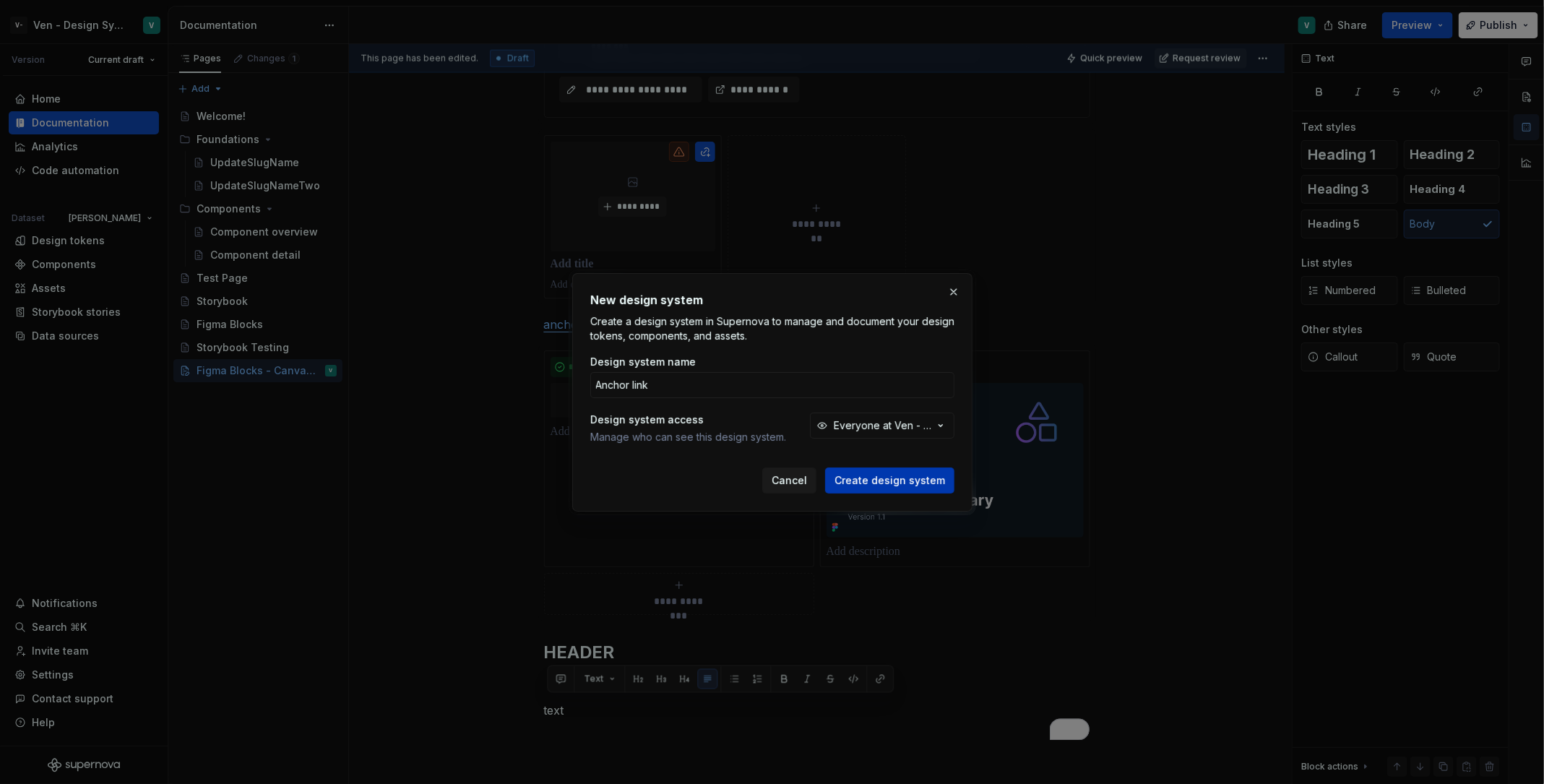
type input "Anchor link"
click at [924, 475] on span "Create design system" at bounding box center [890, 480] width 111 height 15
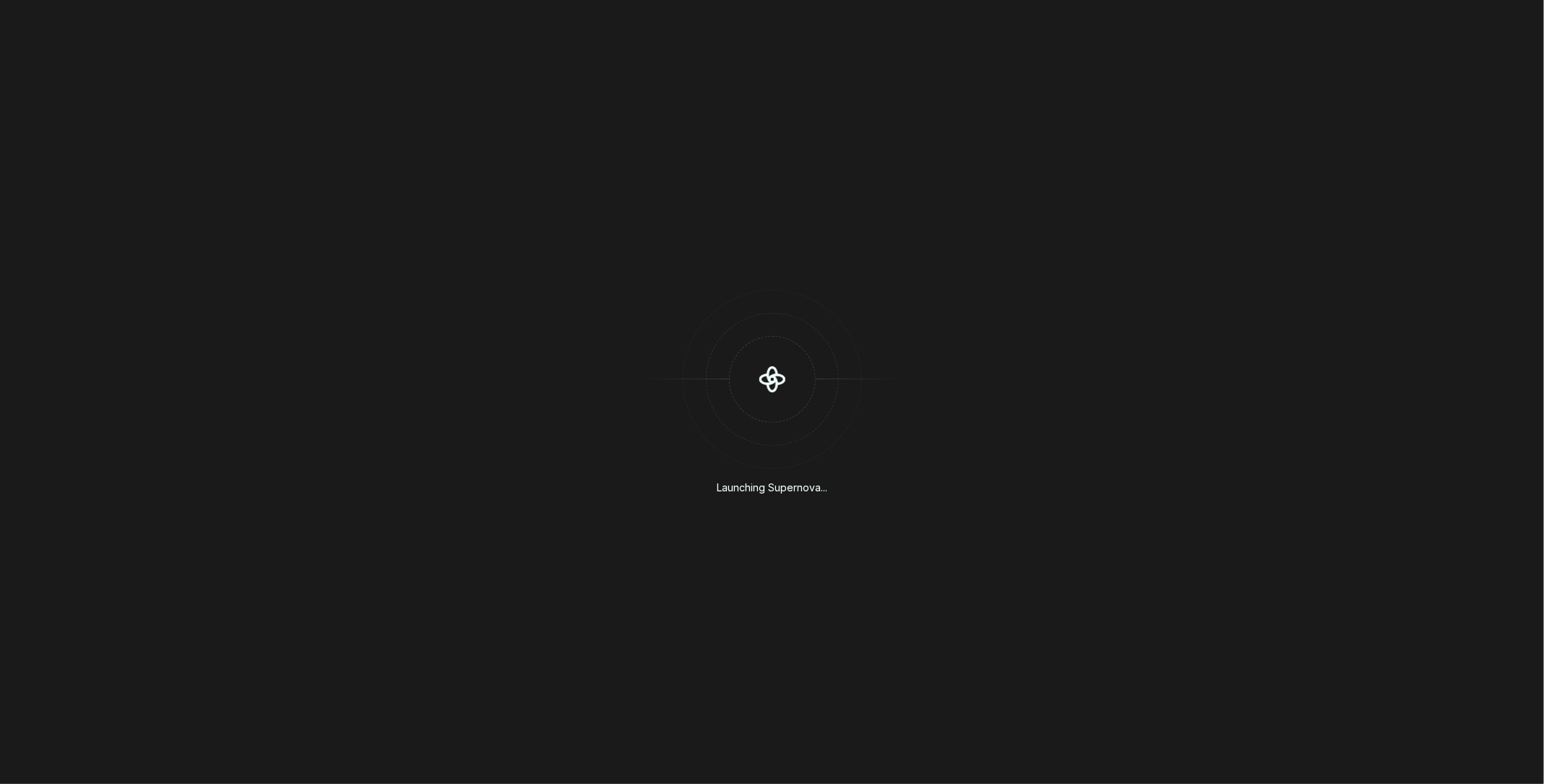
click at [489, 548] on div "Launching Supernova..." at bounding box center [772, 392] width 1544 height 784
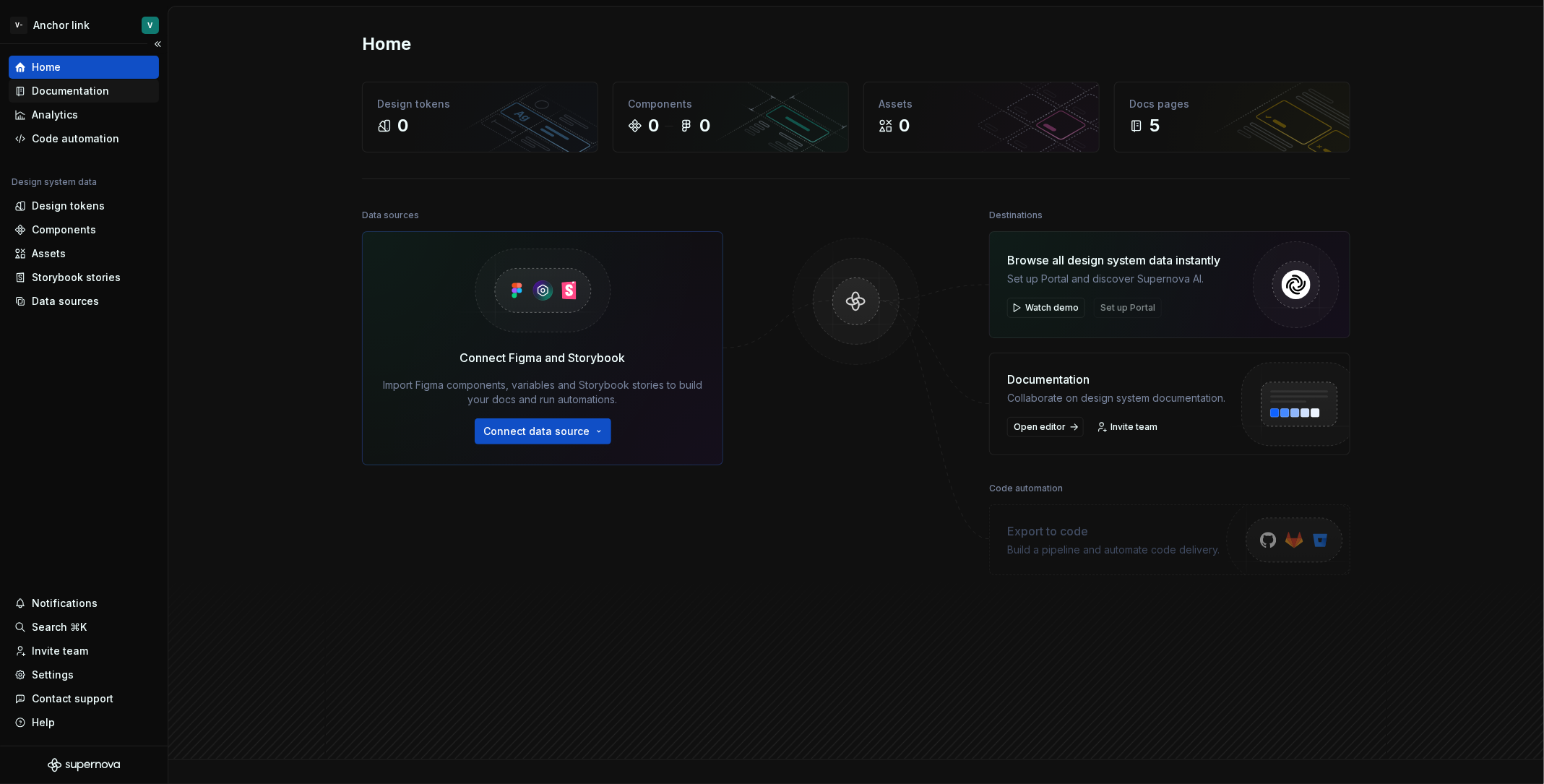
click at [94, 95] on div "Documentation" at bounding box center [70, 91] width 78 height 15
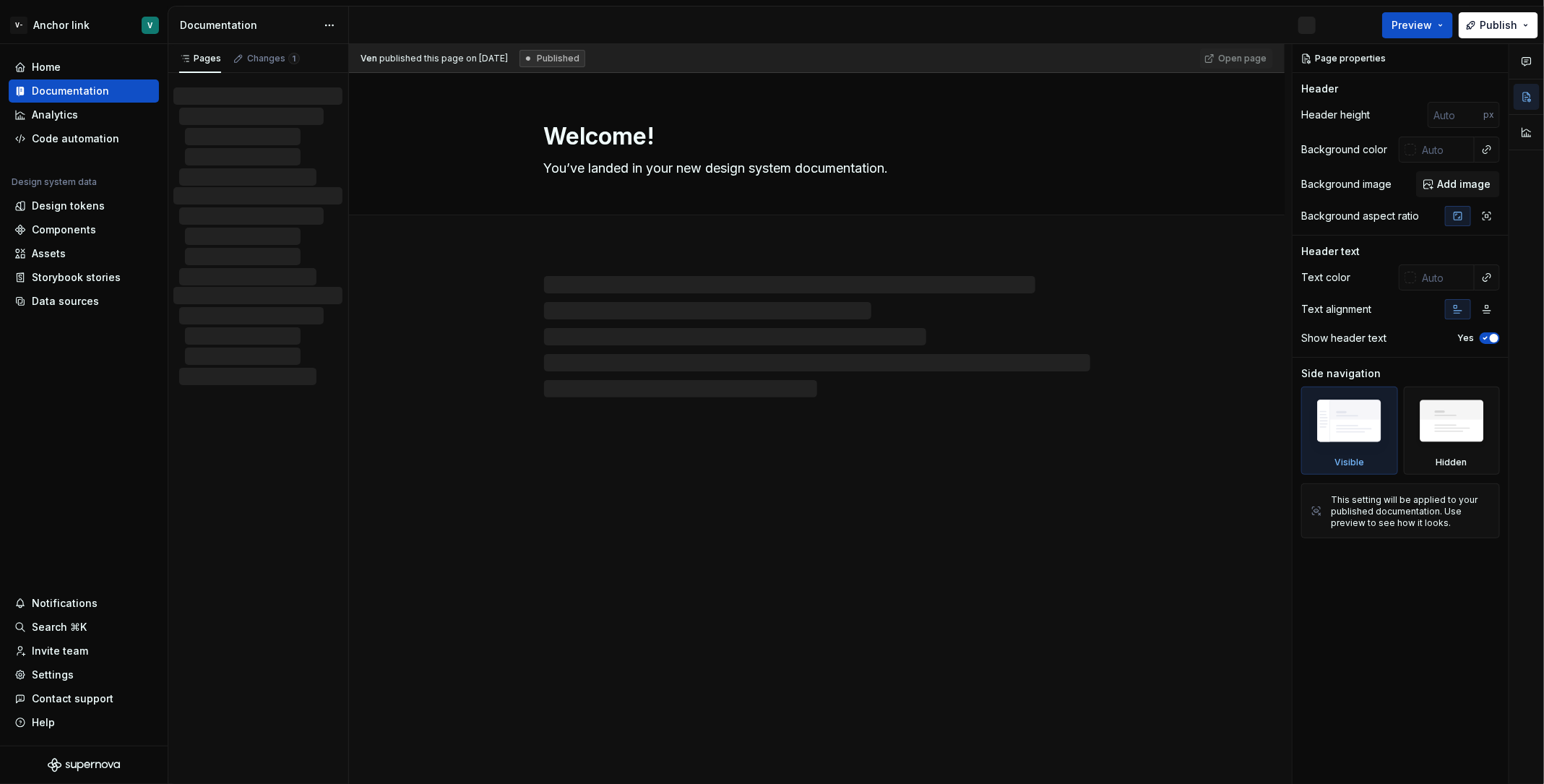
click at [687, 502] on div "Welcome! You’ve landed in your new design system documentation." at bounding box center [817, 429] width 936 height 712
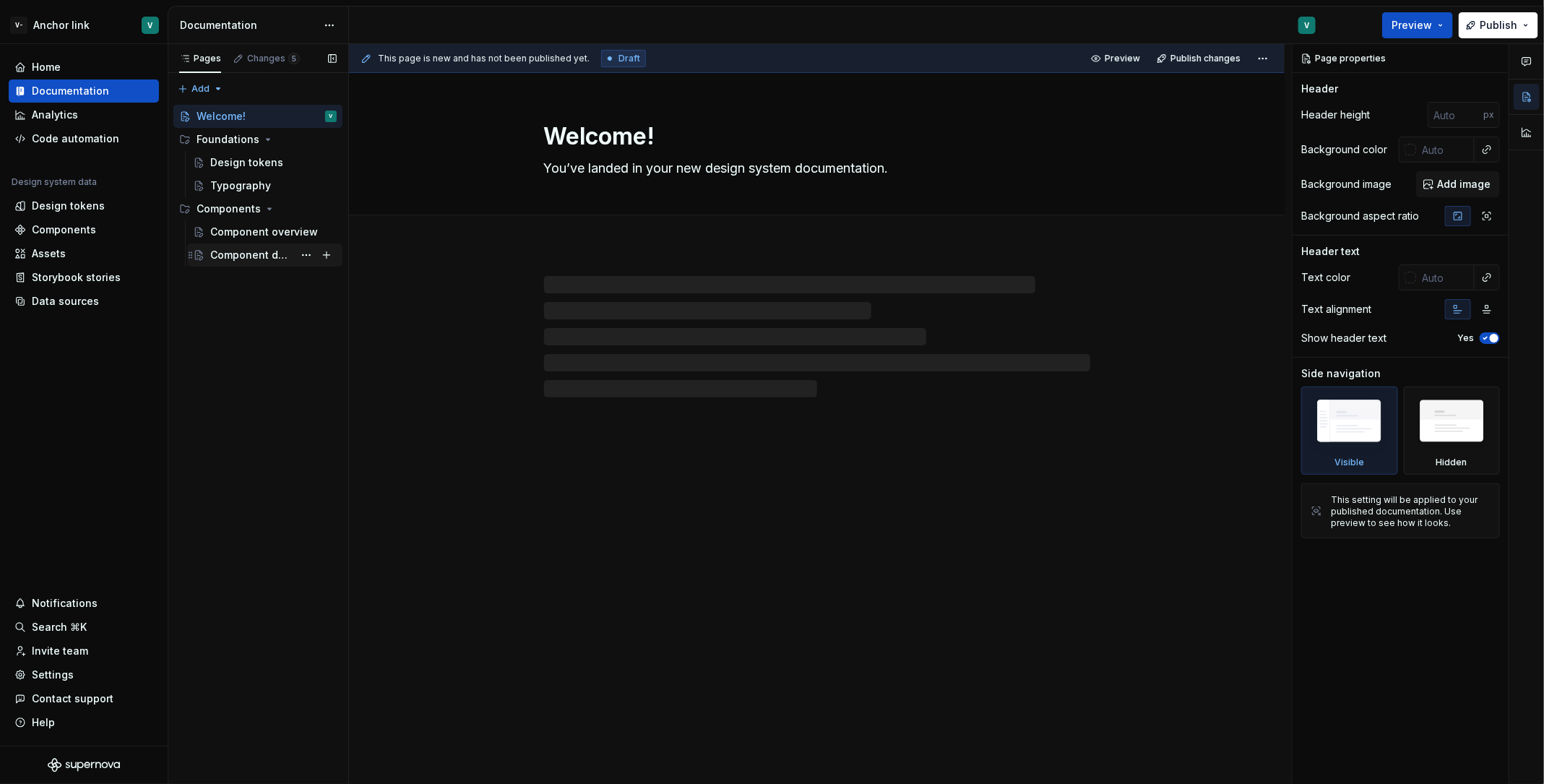
click at [263, 261] on div "Component detail" at bounding box center [251, 255] width 83 height 15
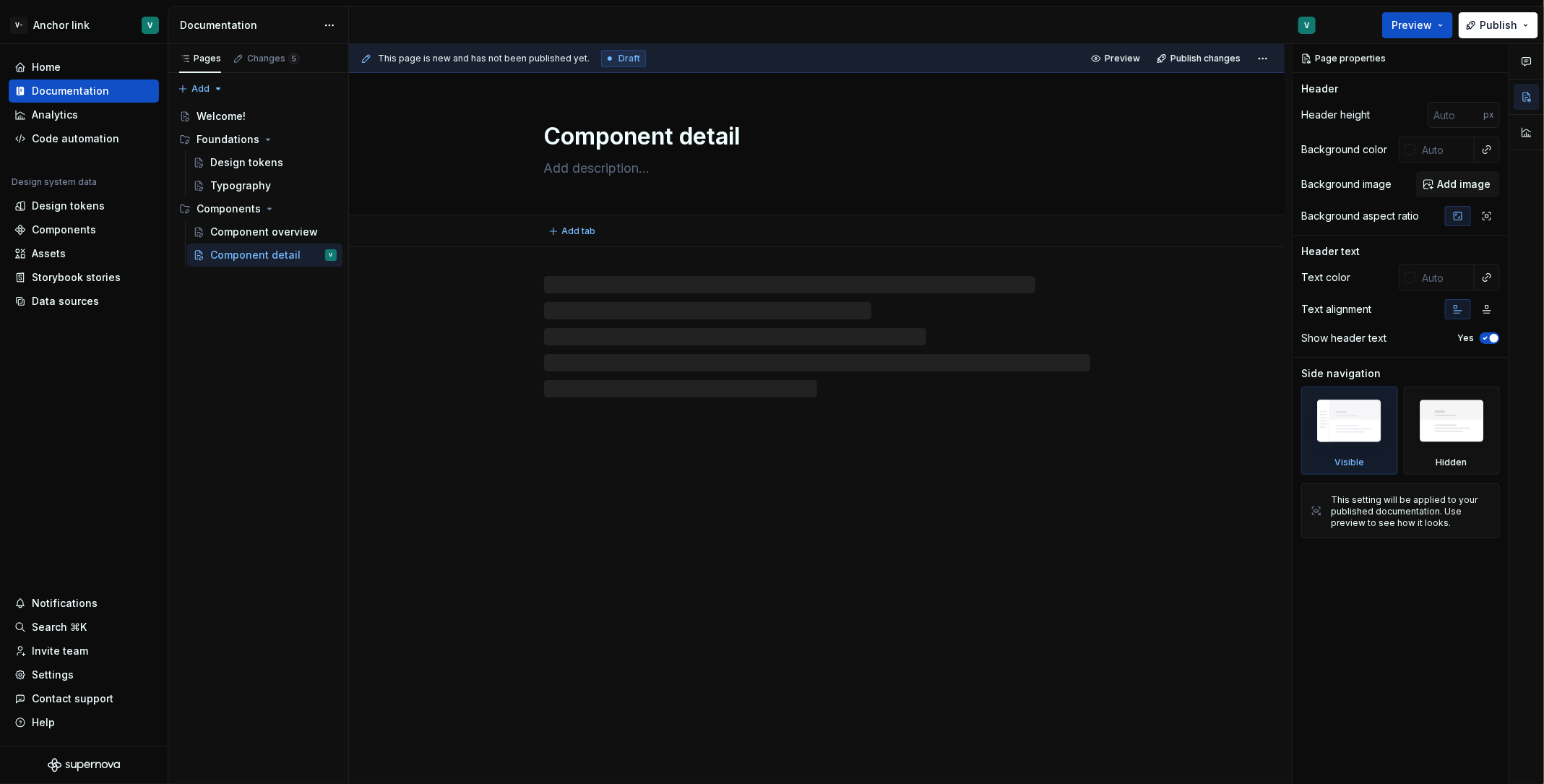
click at [619, 135] on textarea "Component detail" at bounding box center [814, 136] width 546 height 35
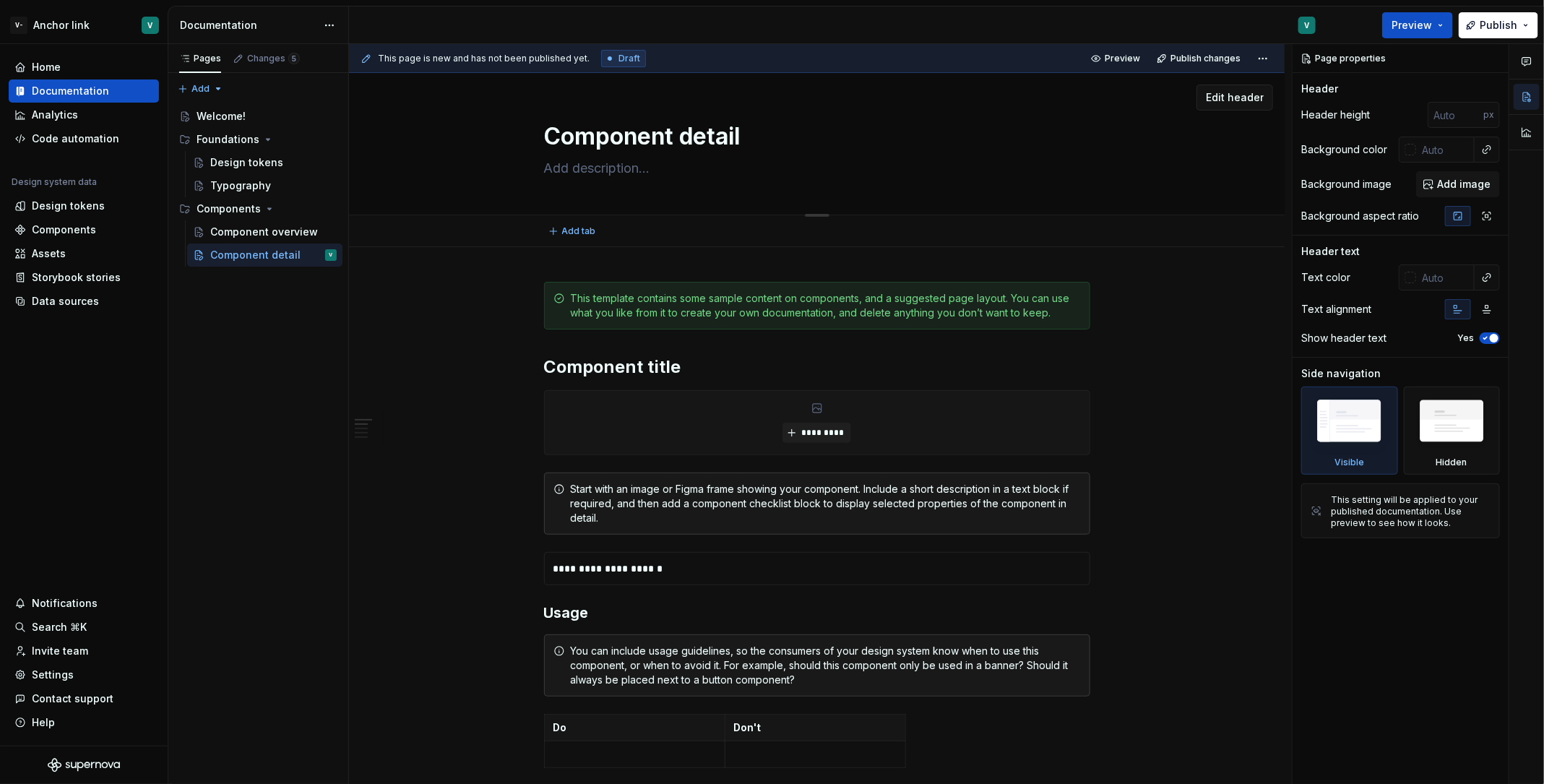
click at [619, 135] on textarea "Component detail" at bounding box center [814, 136] width 546 height 35
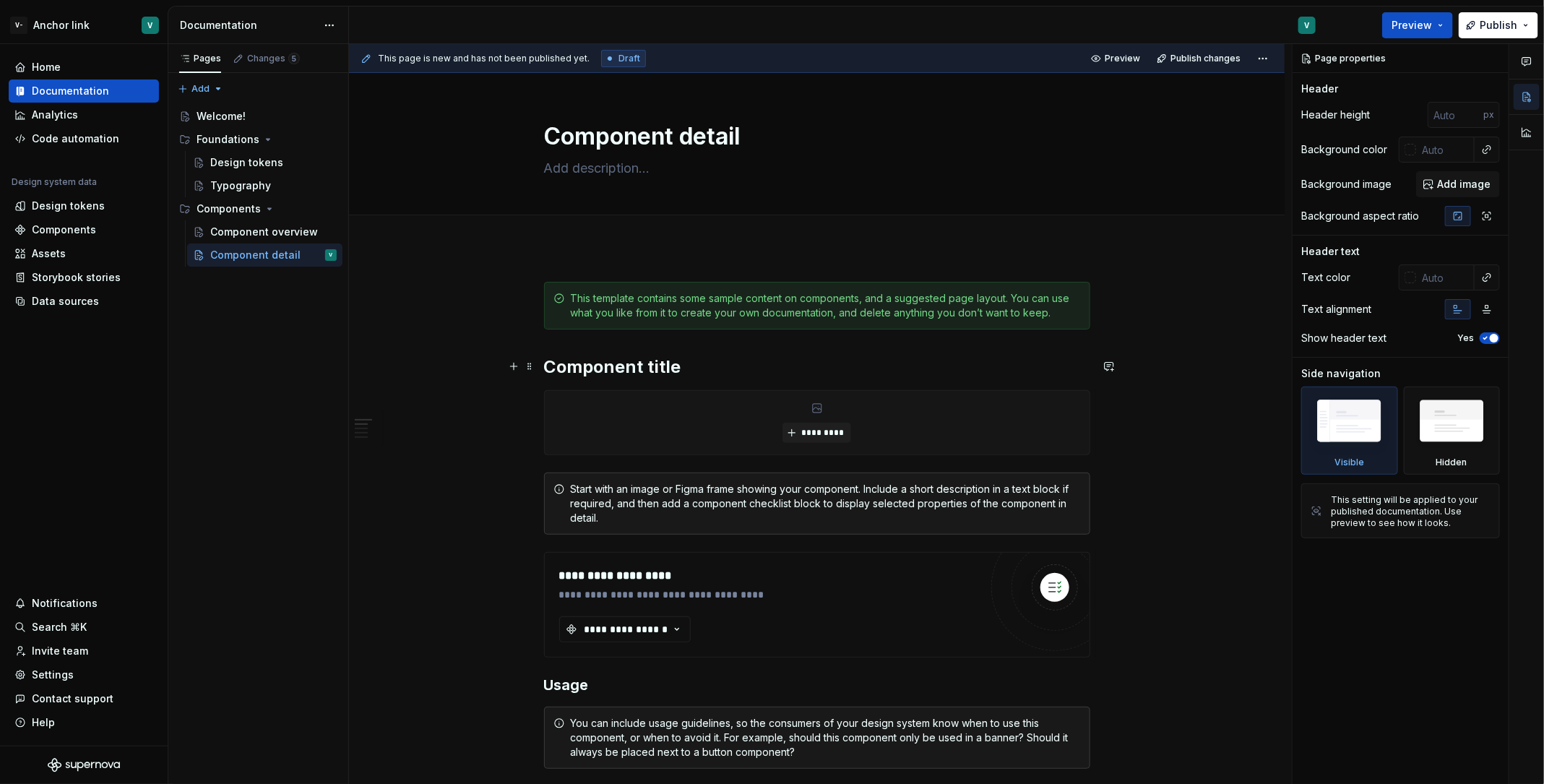
click at [628, 357] on h2 "Component title" at bounding box center [817, 367] width 546 height 23
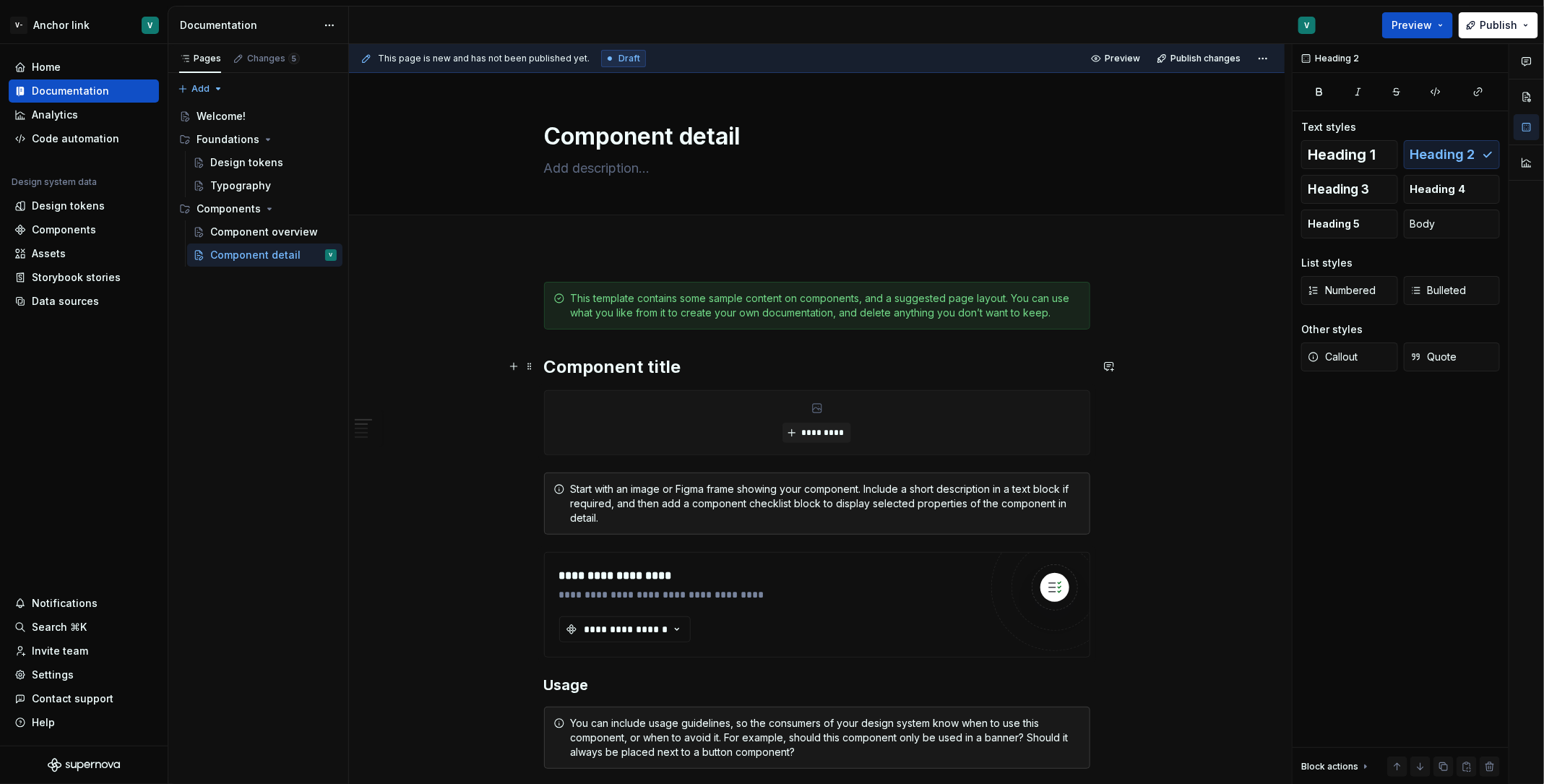
click at [628, 357] on h2 "Component title" at bounding box center [817, 367] width 546 height 23
click at [902, 336] on button "button" at bounding box center [905, 335] width 20 height 20
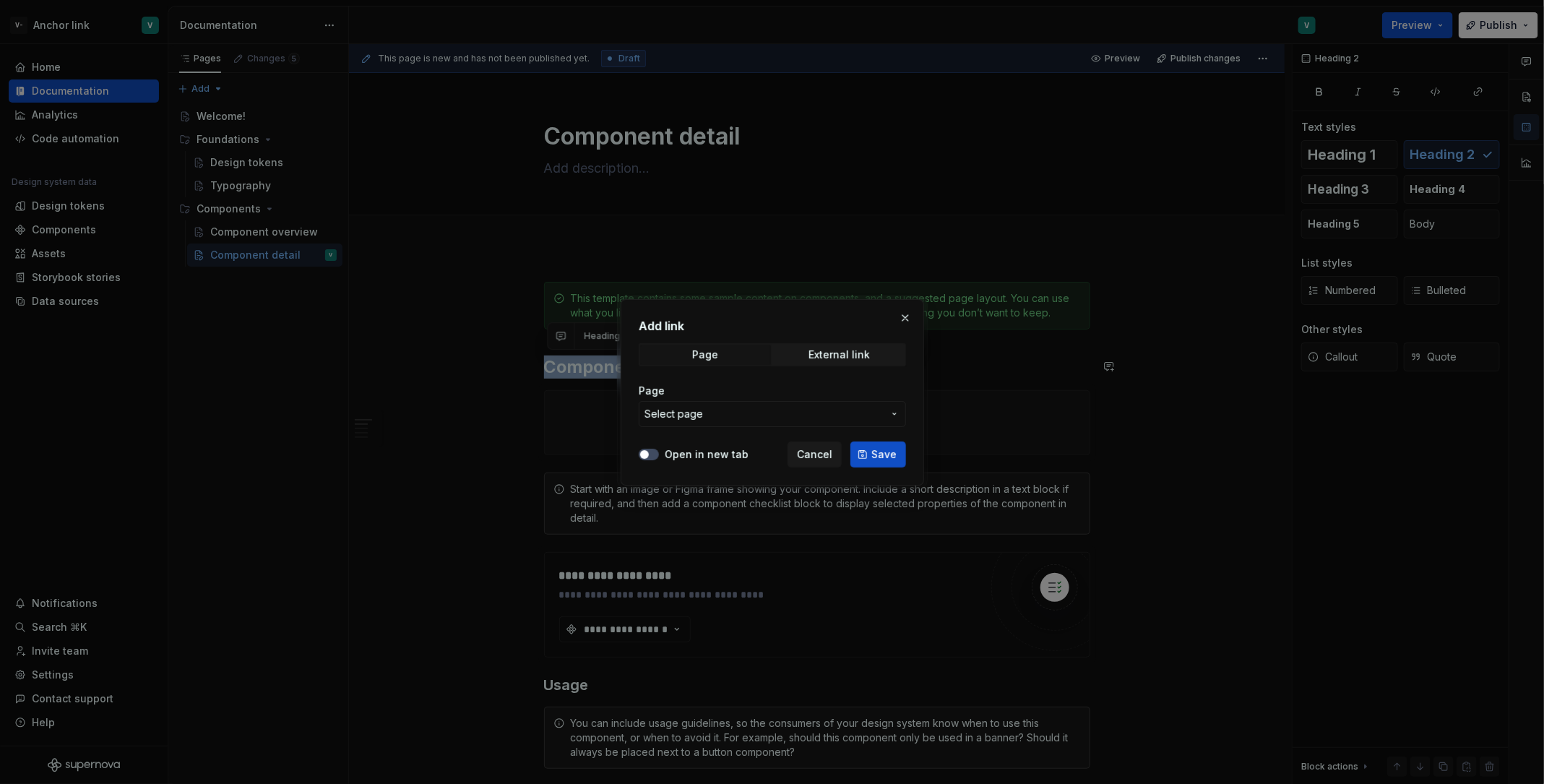
click at [772, 414] on span "Select page" at bounding box center [764, 414] width 239 height 15
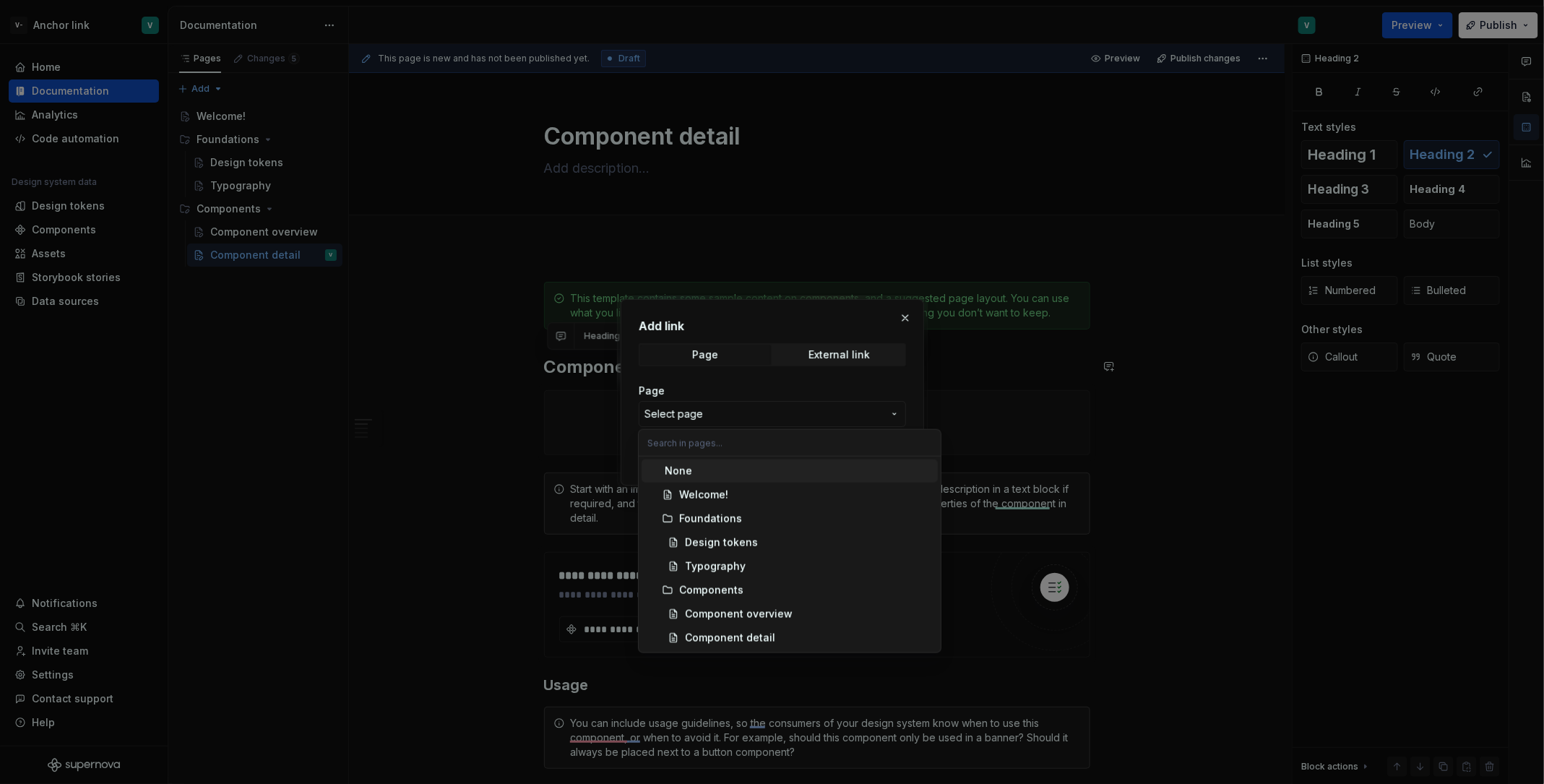
click at [772, 414] on div "Add link Page External link Page Select page Open in new tab Cancel Save" at bounding box center [772, 392] width 1544 height 784
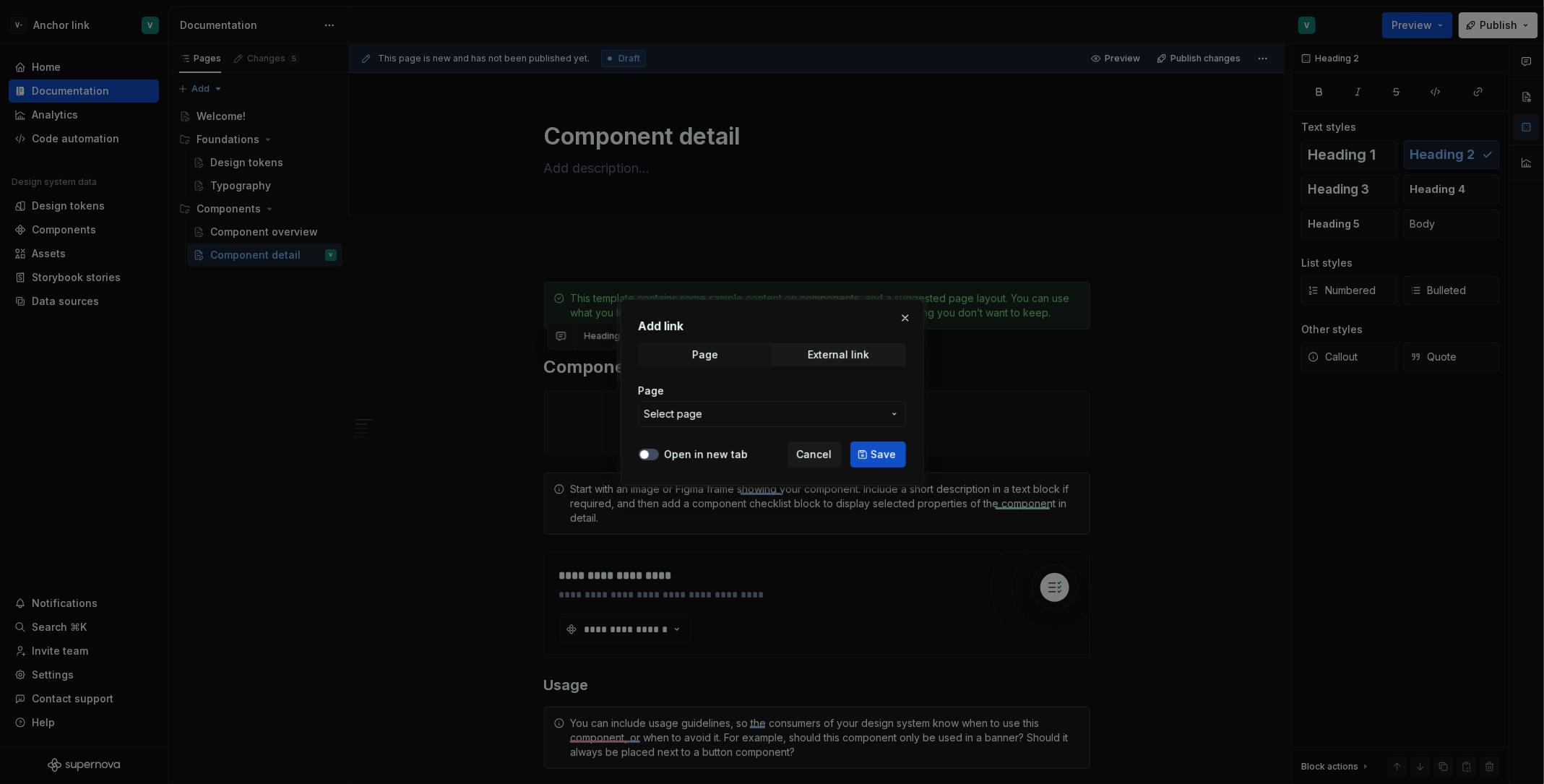
type textarea "*"
